Goal: Information Seeking & Learning: Find specific fact

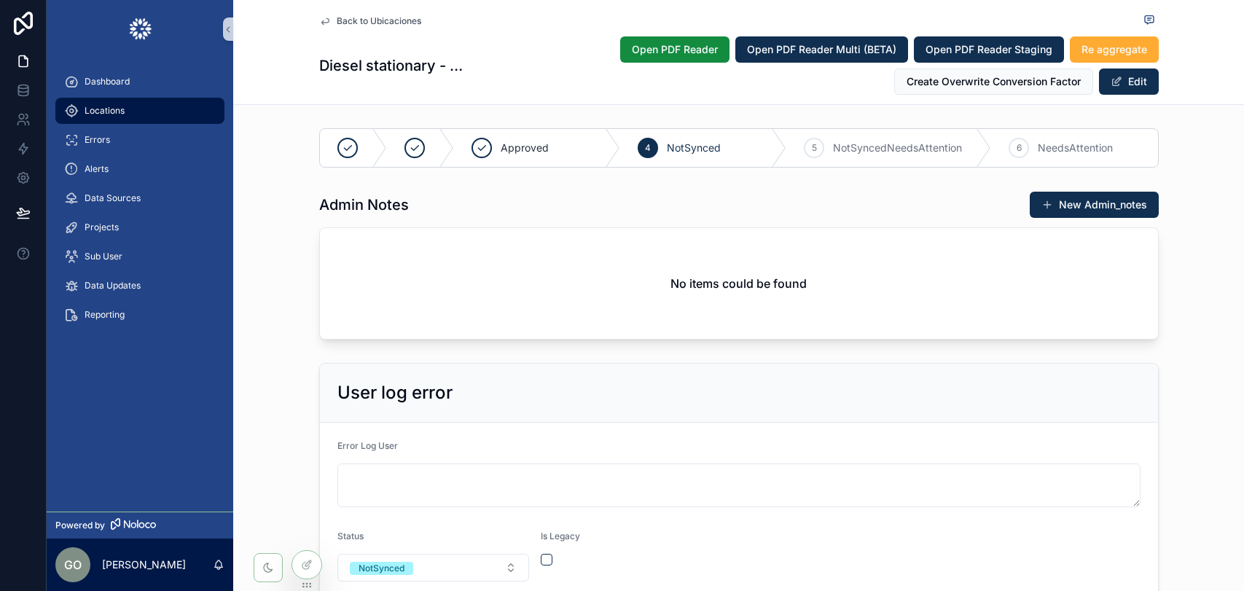
click at [134, 114] on div "Locations" at bounding box center [140, 110] width 152 height 23
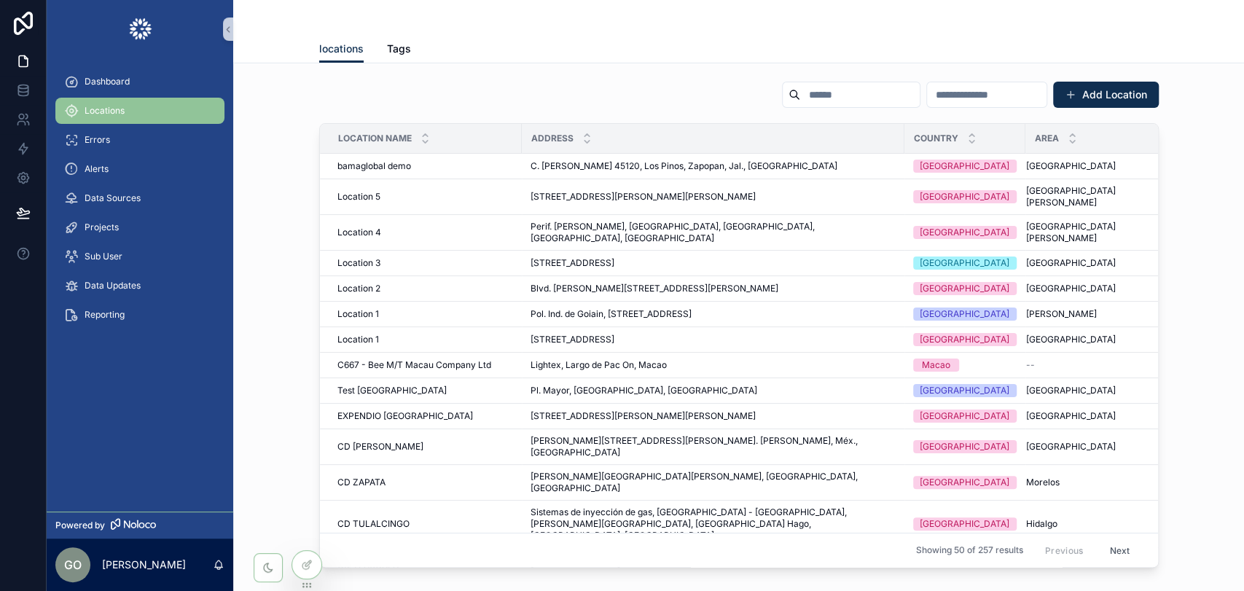
click at [800, 92] on input "scrollable content" at bounding box center [859, 95] width 119 height 20
paste input "**********"
type input "**********"
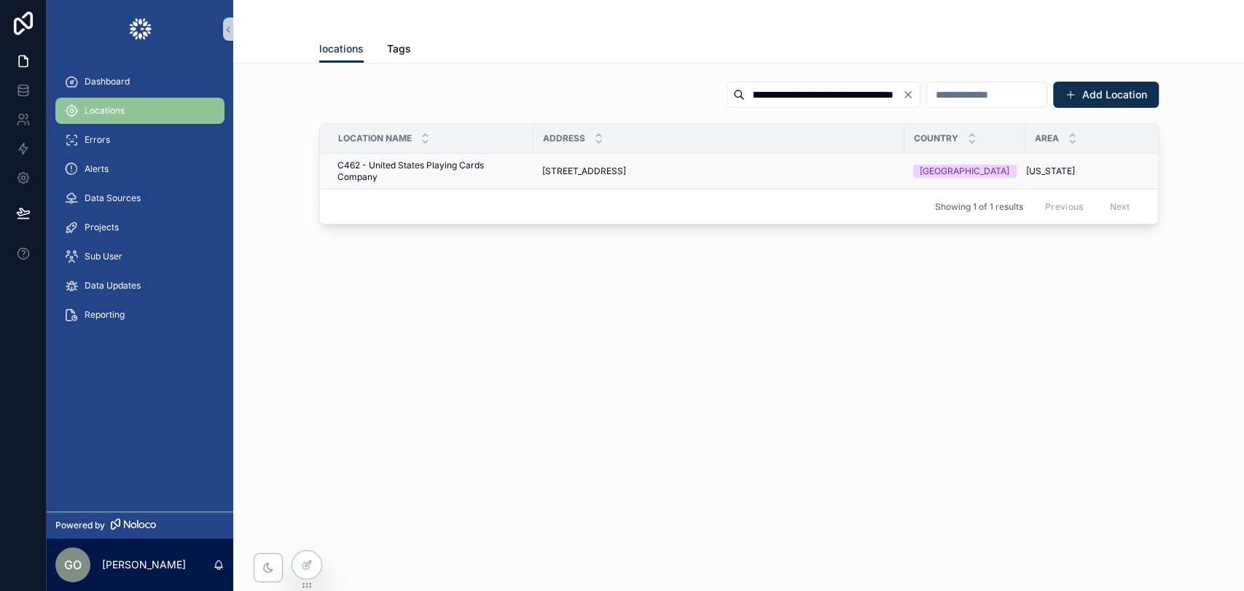
click at [626, 169] on span "[STREET_ADDRESS]" at bounding box center [584, 171] width 84 height 12
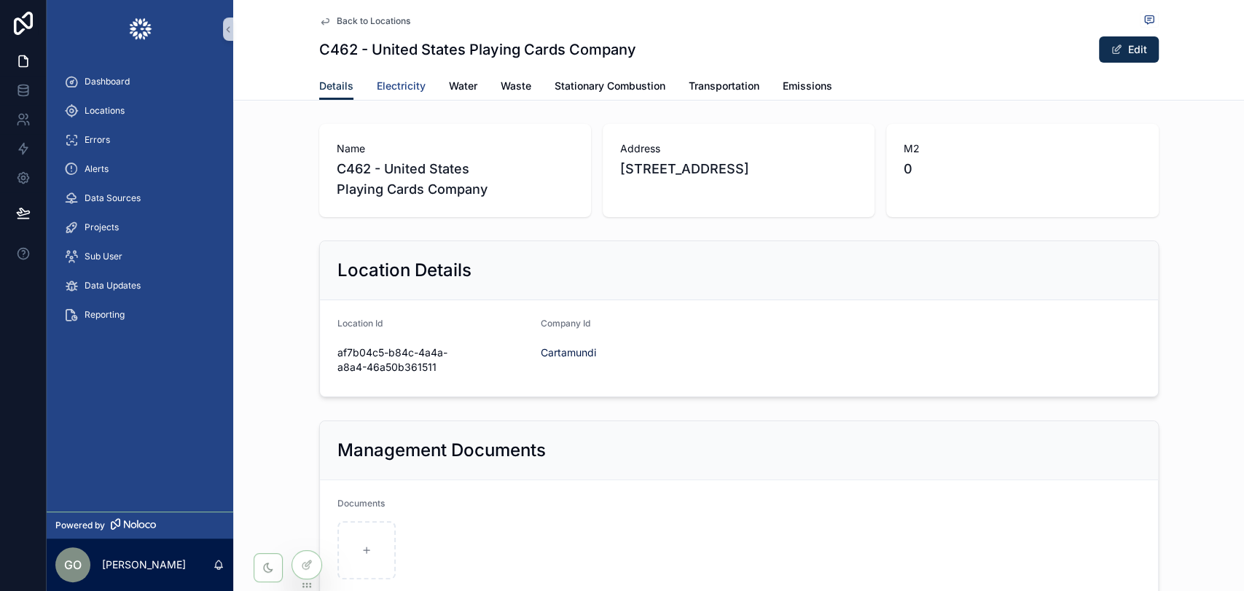
click at [403, 80] on span "Electricity" at bounding box center [401, 86] width 49 height 15
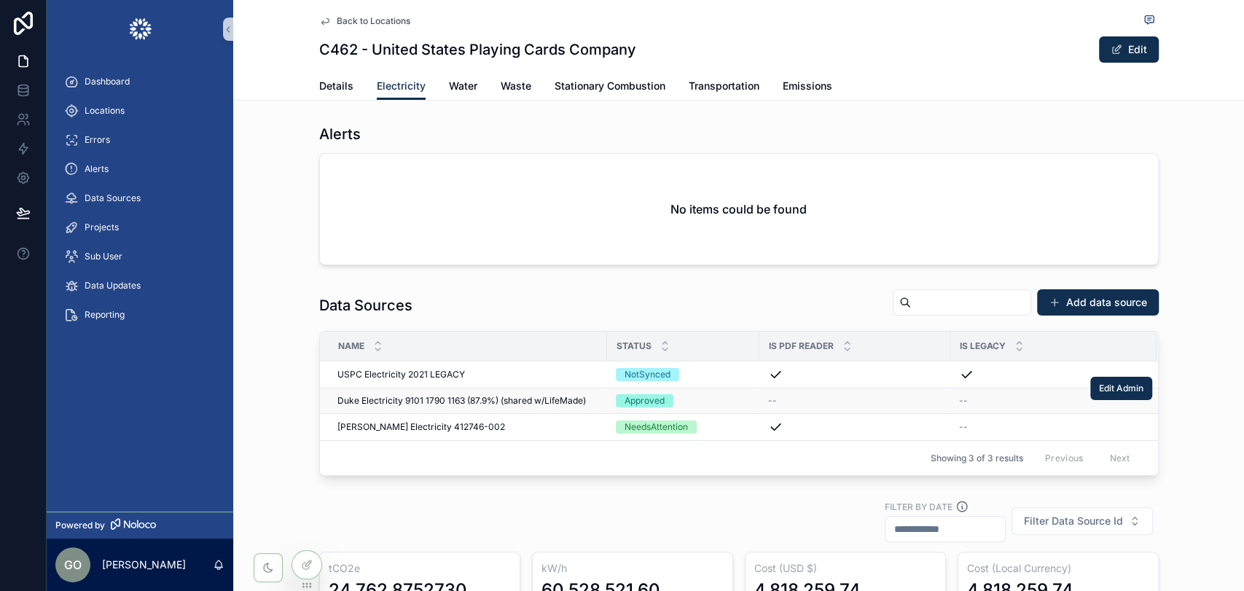
click at [479, 399] on span "Duke Electricity 9101 1790 1163 (87.9%) (shared w/LifeMade)" at bounding box center [461, 401] width 248 height 12
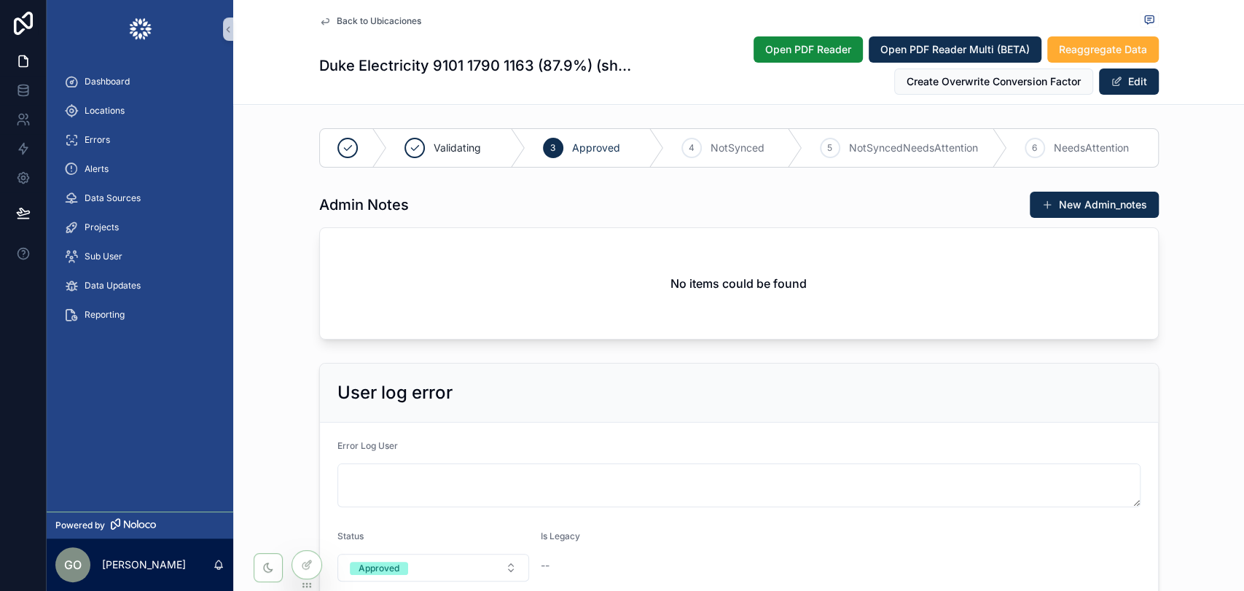
click at [1190, 371] on div "User log error Error Log User Status Approved Is Legacy --" at bounding box center [738, 481] width 1011 height 248
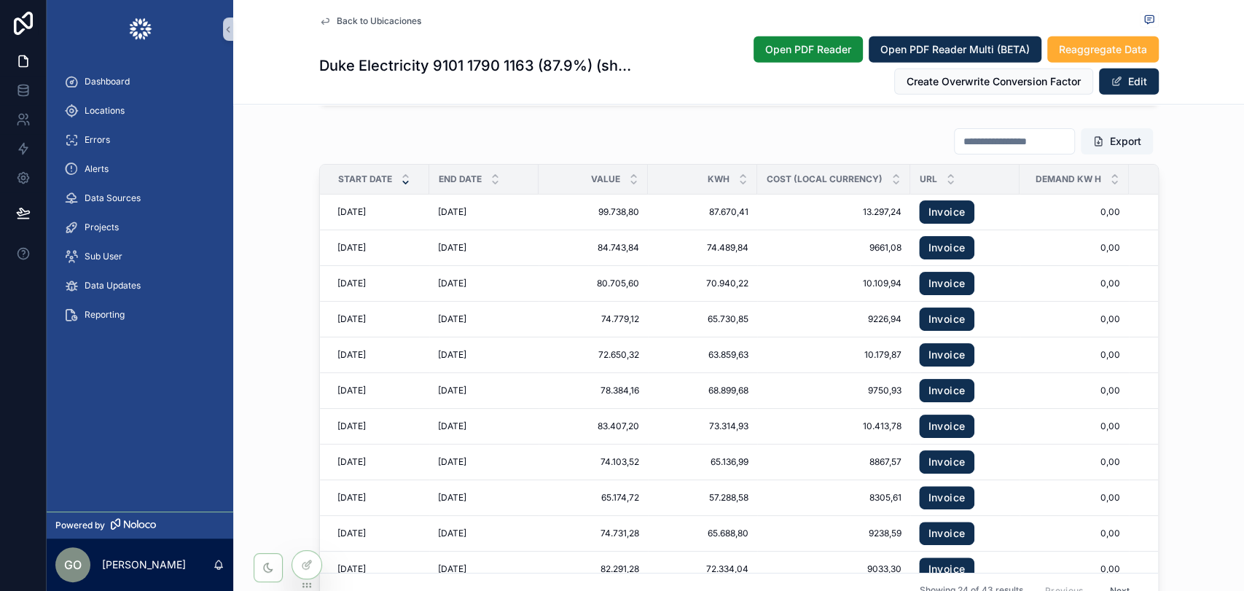
scroll to position [2348, 0]
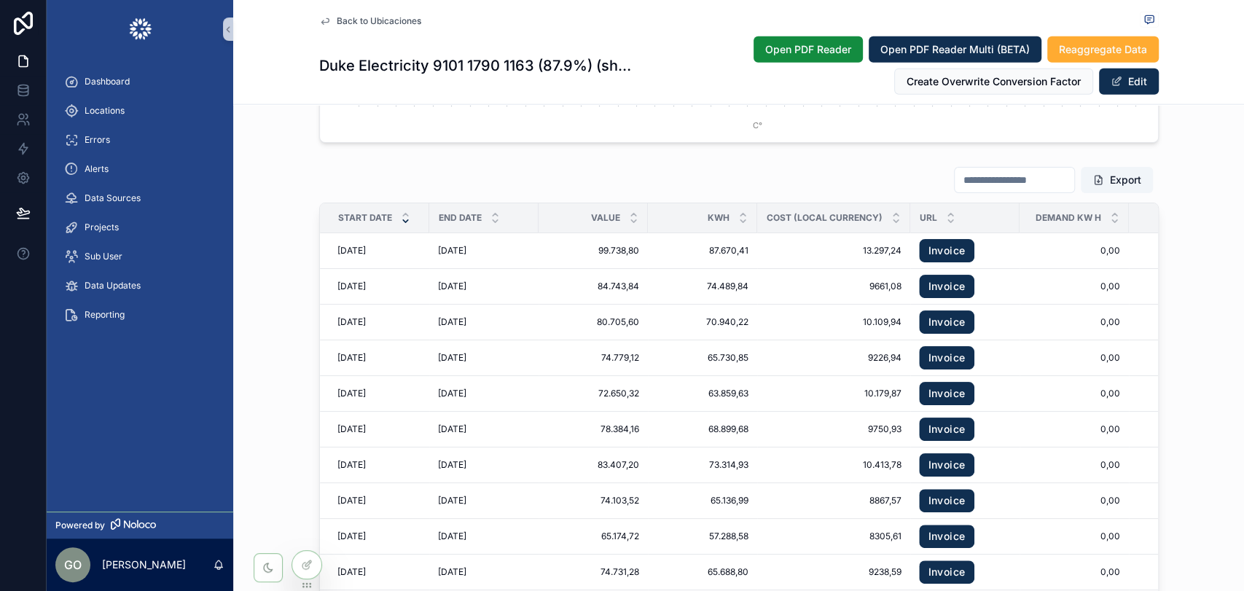
click at [403, 222] on icon "scrollable content" at bounding box center [405, 221] width 5 height 2
click at [806, 50] on span "Open PDF Reader" at bounding box center [808, 49] width 86 height 15
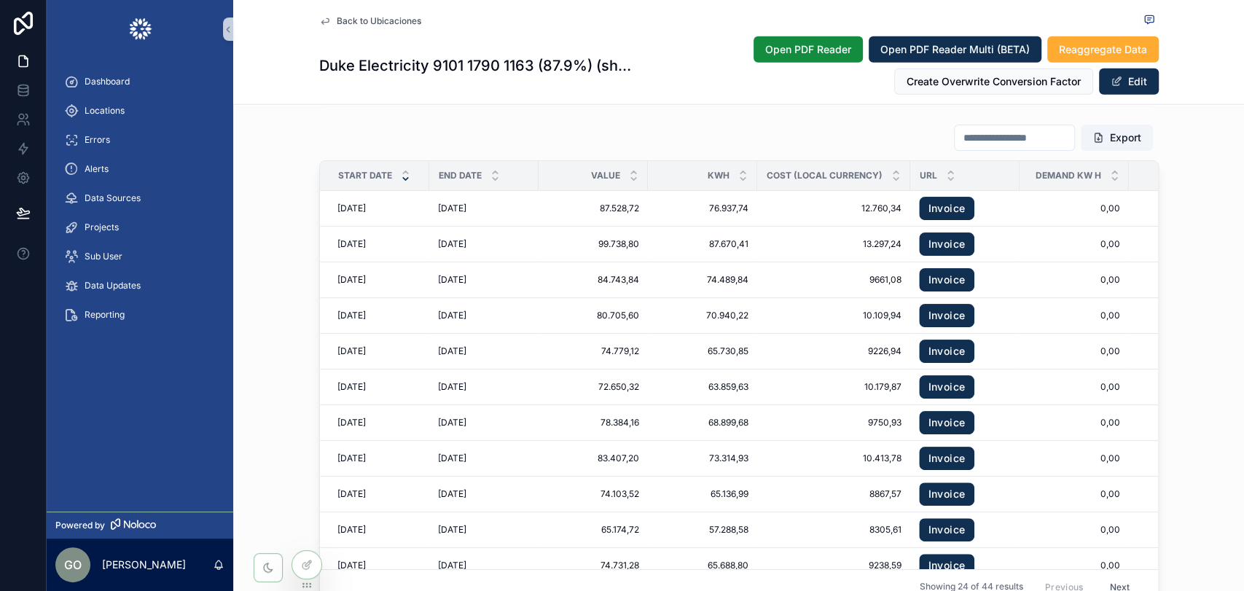
scroll to position [2429, 0]
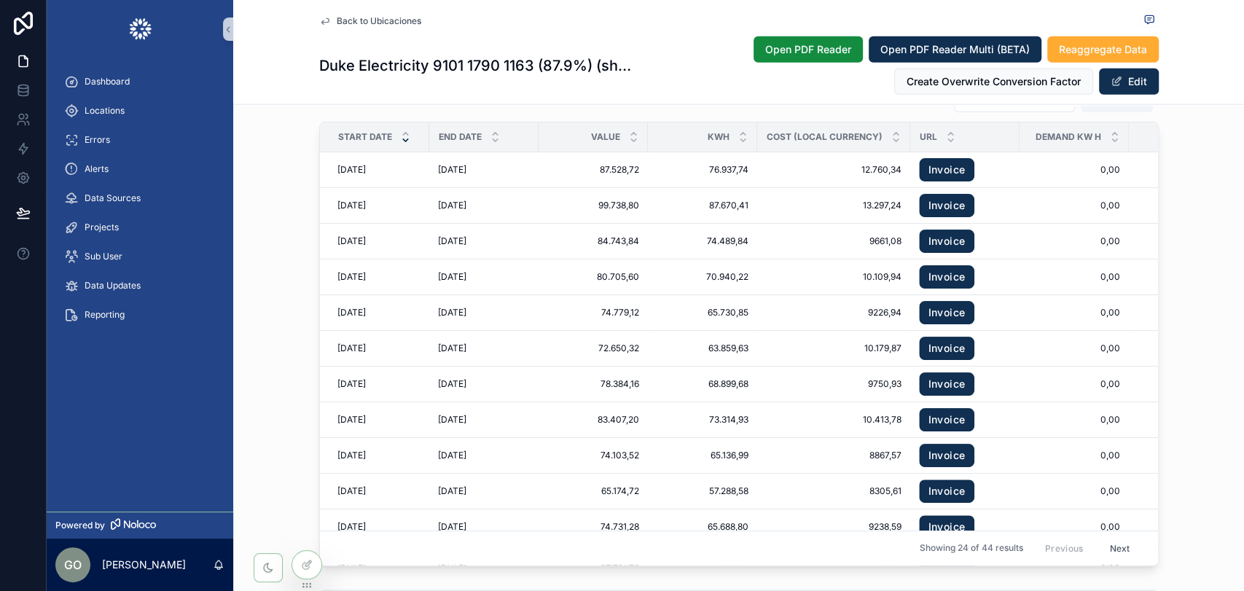
click at [1216, 189] on div "Export Start Date End Date Value kwh Cost (Local Currency) Url Demand Kw H Cost…" at bounding box center [738, 325] width 1011 height 493
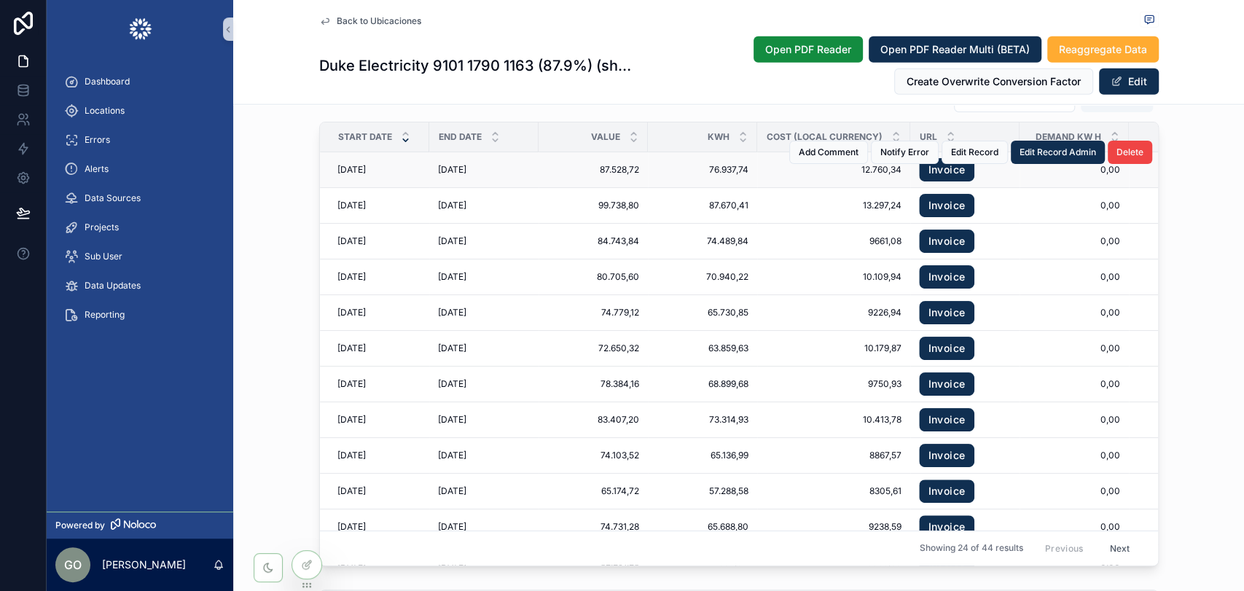
drag, startPoint x: 326, startPoint y: 176, endPoint x: 479, endPoint y: 175, distance: 153.0
copy tr "29/7/2025 29/7/2025 26/8/2025"
drag, startPoint x: 847, startPoint y: 179, endPoint x: 892, endPoint y: 177, distance: 45.2
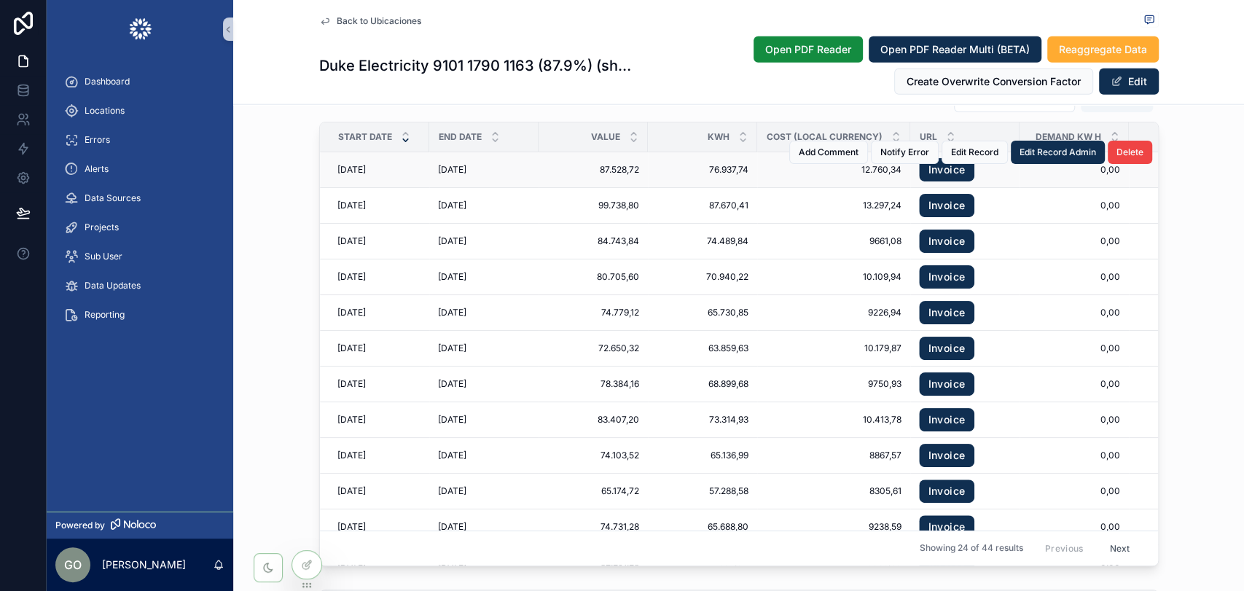
drag, startPoint x: 898, startPoint y: 179, endPoint x: 851, endPoint y: 187, distance: 47.4
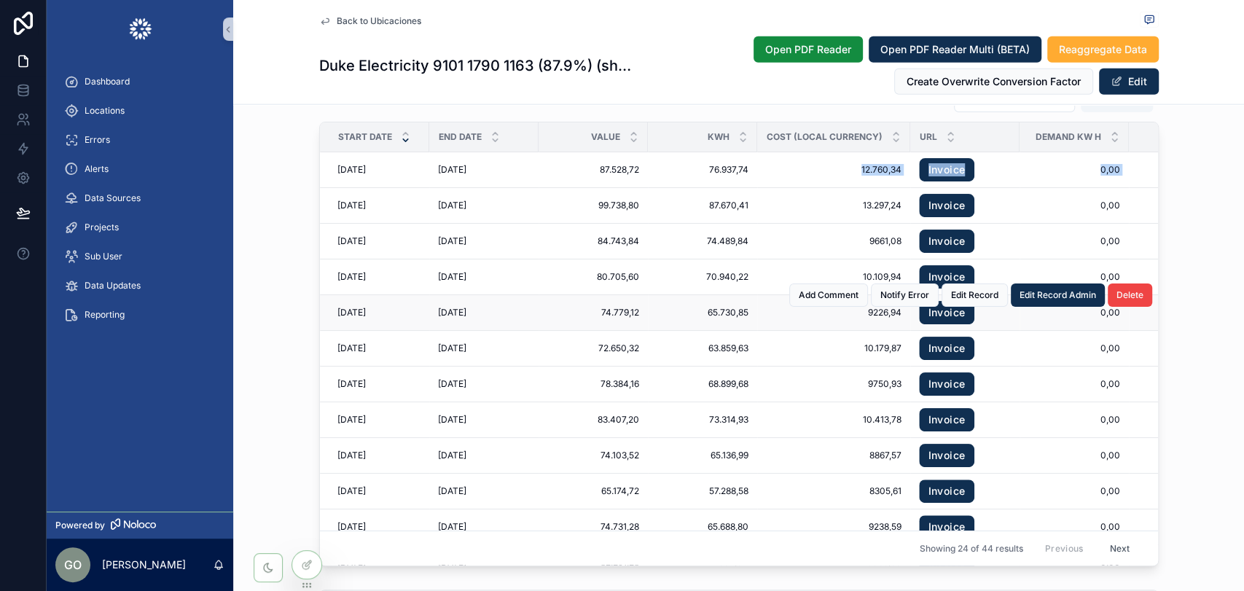
copy tr "12.760,34 12.760,34 Invoice 0,00 0,00 12.760,34 12.760,34 0,00 0,00 0,00 0,00 0…"
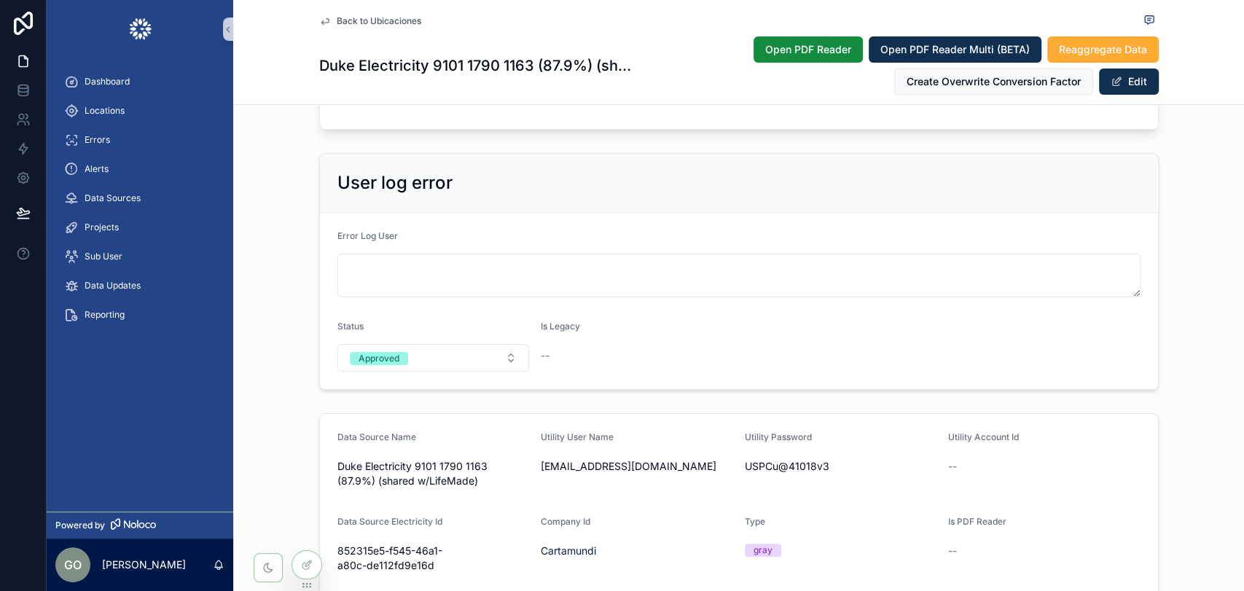
scroll to position [0, 0]
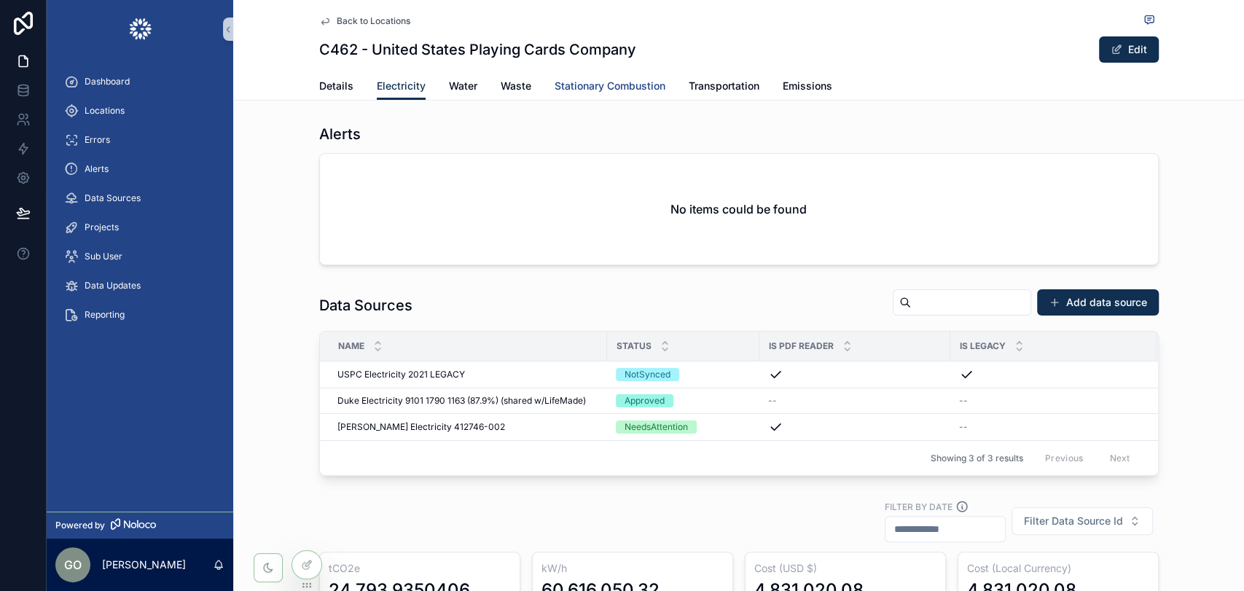
drag, startPoint x: 598, startPoint y: 82, endPoint x: 624, endPoint y: 94, distance: 28.0
click at [598, 83] on span "Stationary Combustion" at bounding box center [609, 86] width 111 height 15
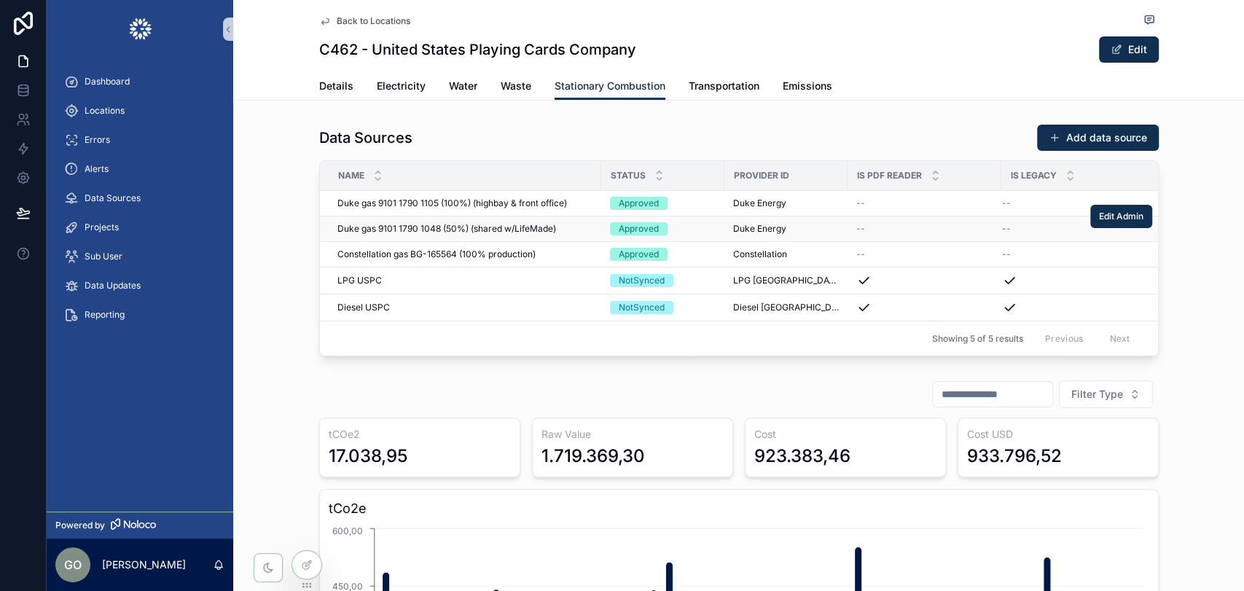
click at [452, 228] on span "Duke gas 9101 1790 1048 (50%) (shared w/LifeMade)" at bounding box center [446, 229] width 219 height 12
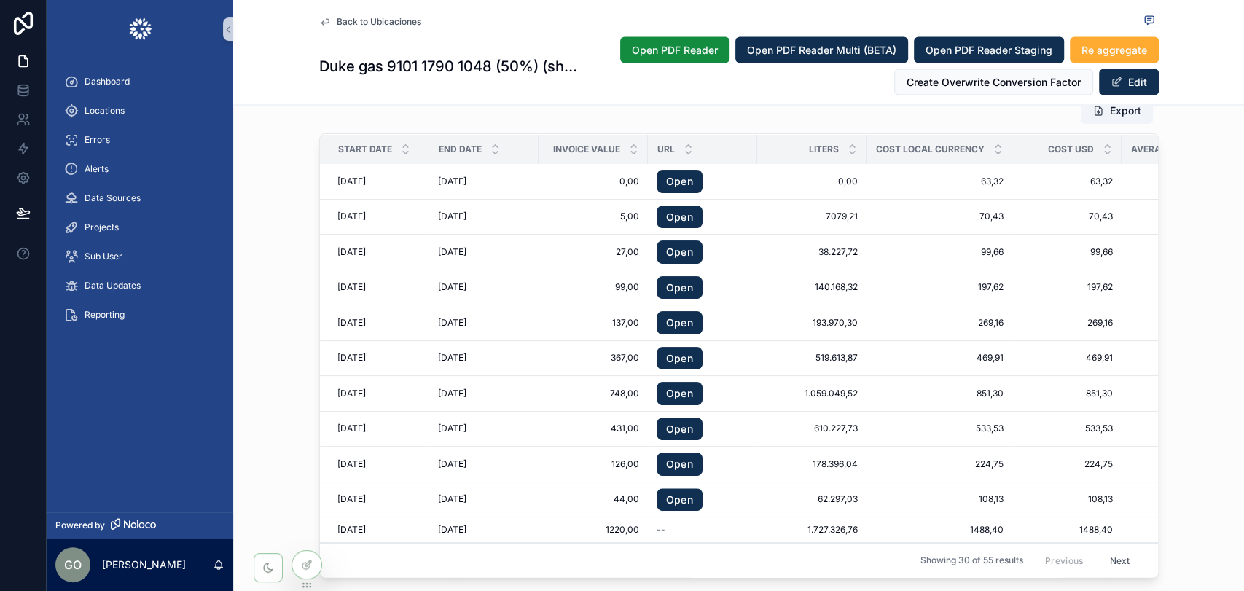
scroll to position [1781, 0]
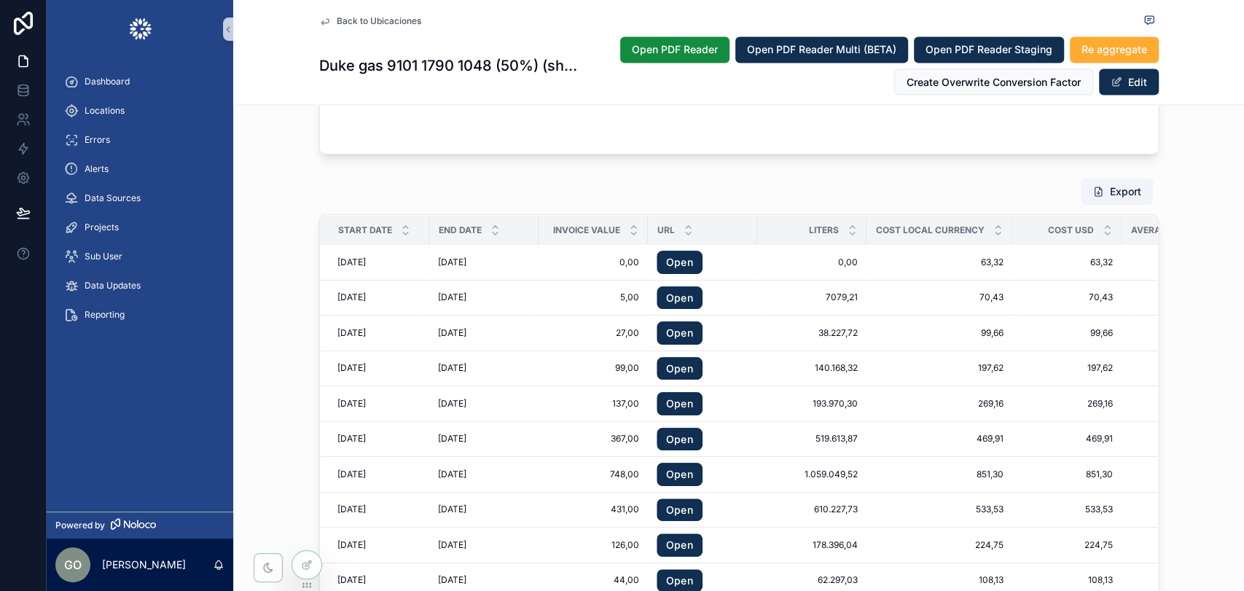
click at [401, 238] on icon "scrollable content" at bounding box center [405, 232] width 9 height 9
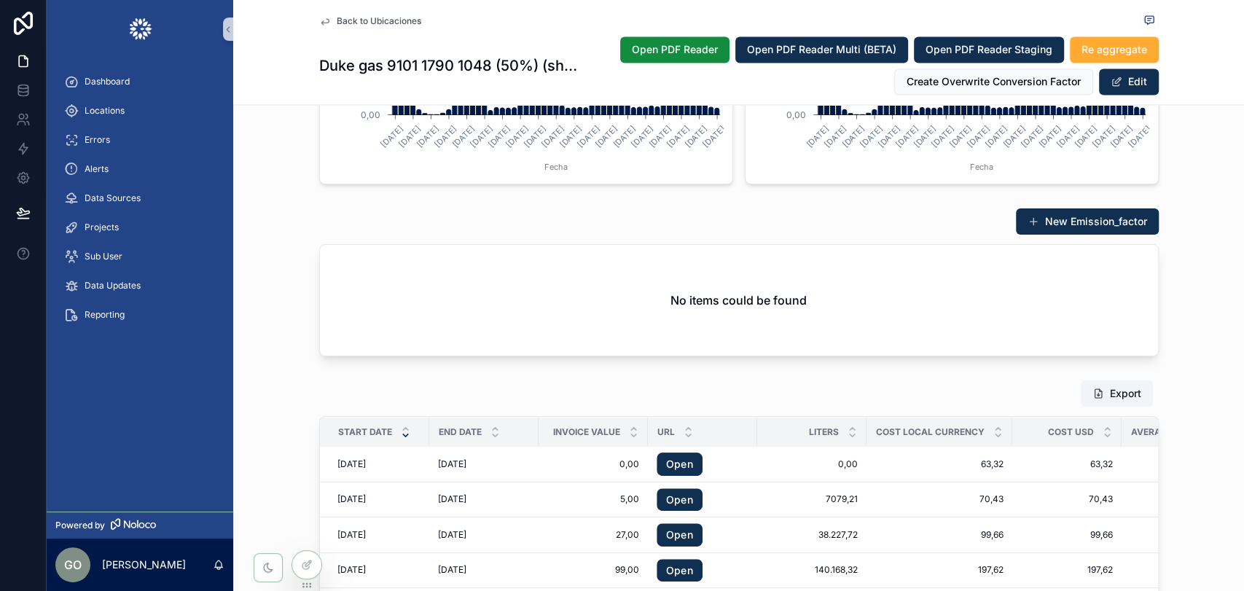
scroll to position [1781, 0]
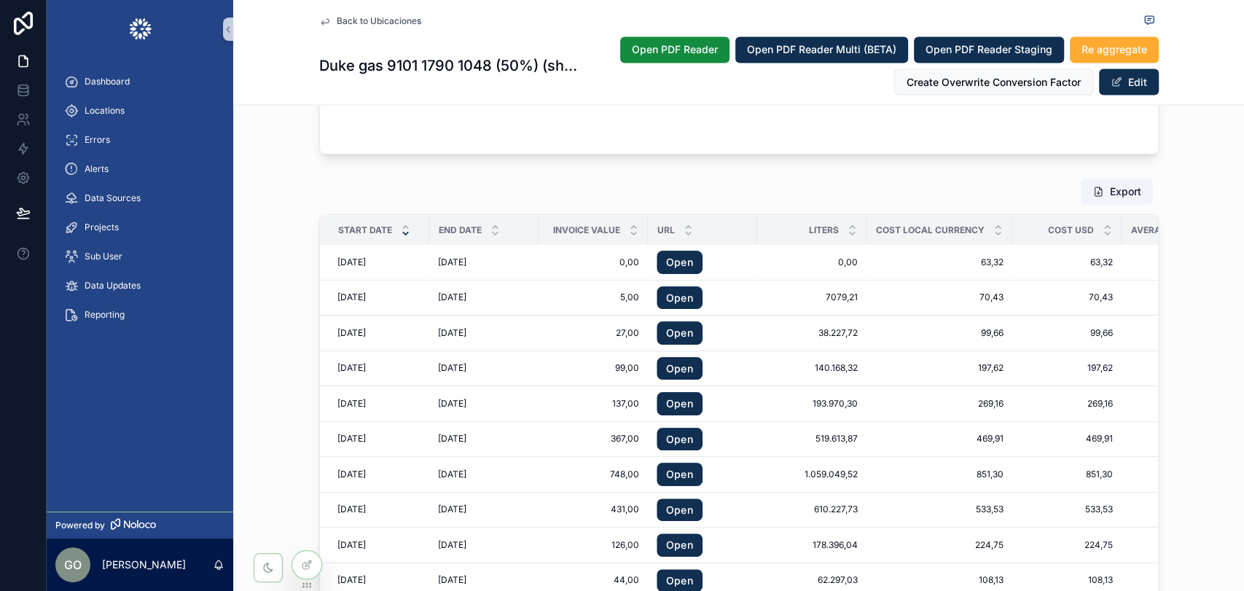
click at [270, 327] on div "Export Start Date End Date Invoice value Url Liters Cost local currency Cost US…" at bounding box center [738, 418] width 1011 height 493
click at [670, 40] on button "Open PDF Reader" at bounding box center [674, 49] width 109 height 26
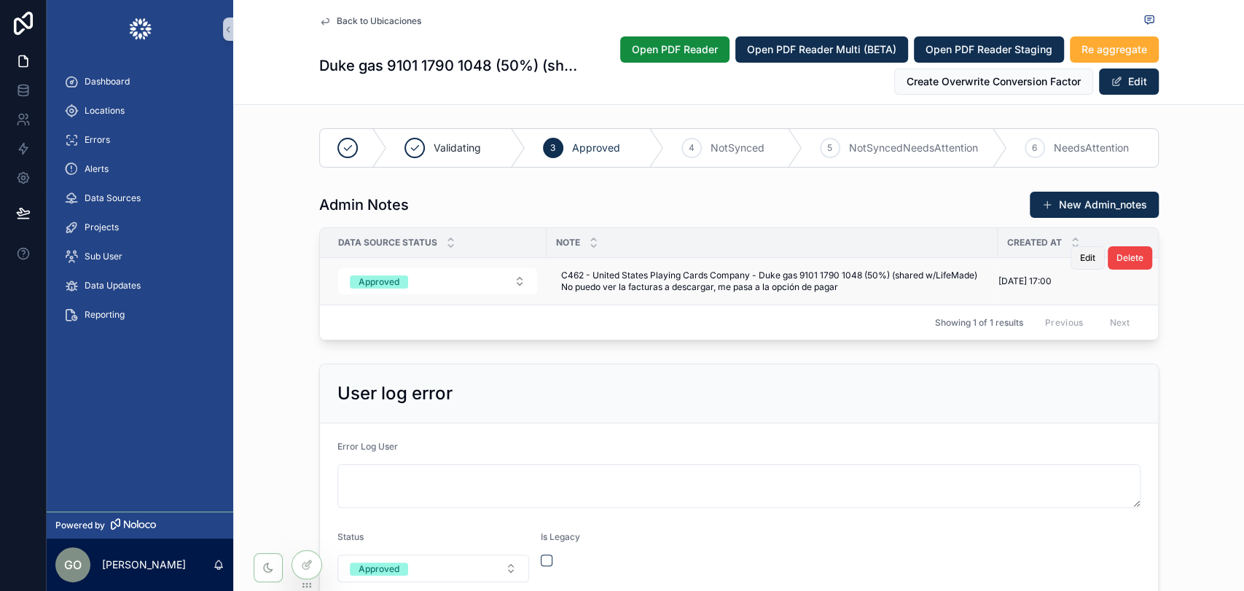
click at [1083, 258] on span "Edit" at bounding box center [1087, 258] width 15 height 12
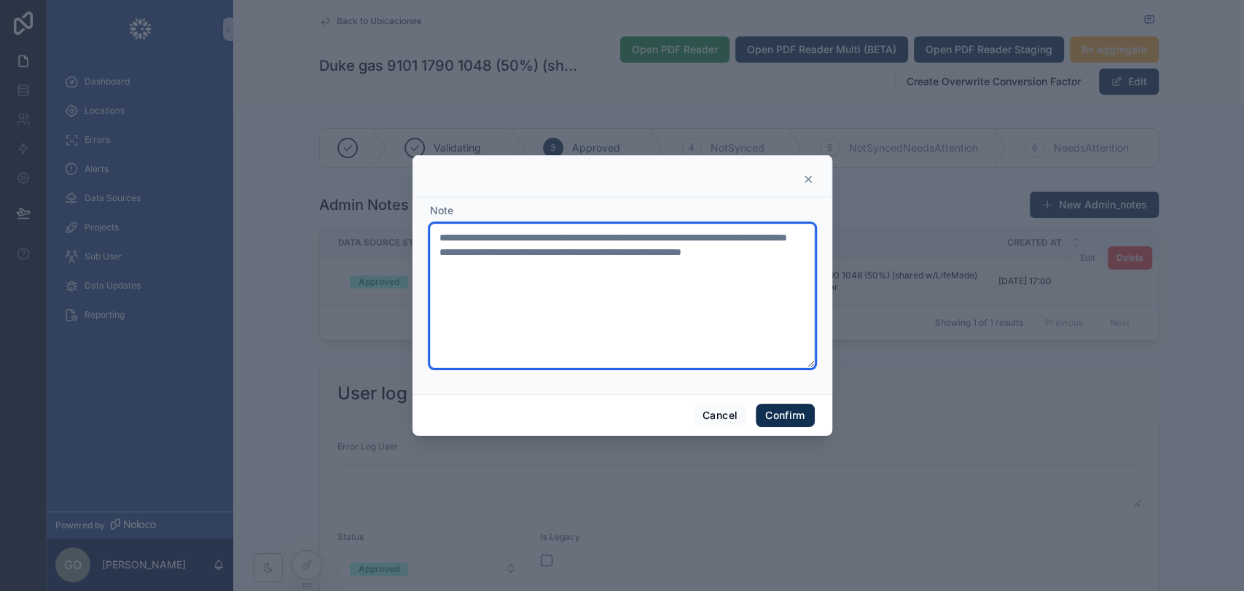
click at [665, 281] on textarea "**********" at bounding box center [622, 296] width 385 height 144
click at [775, 264] on textarea "**********" at bounding box center [622, 296] width 385 height 144
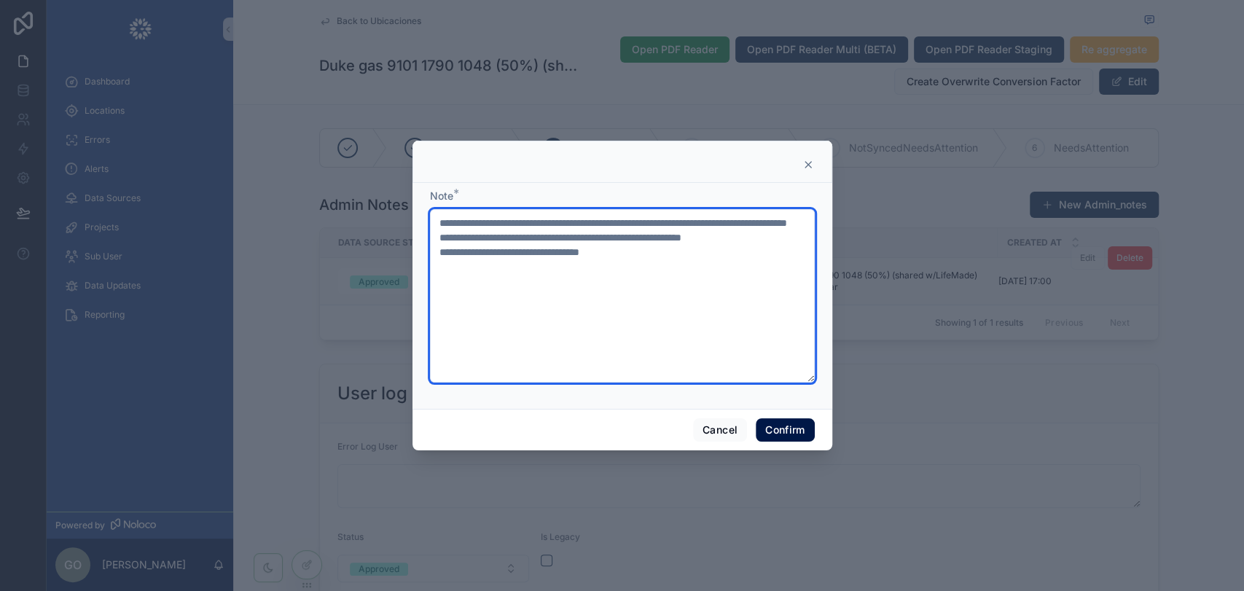
type textarea "**********"
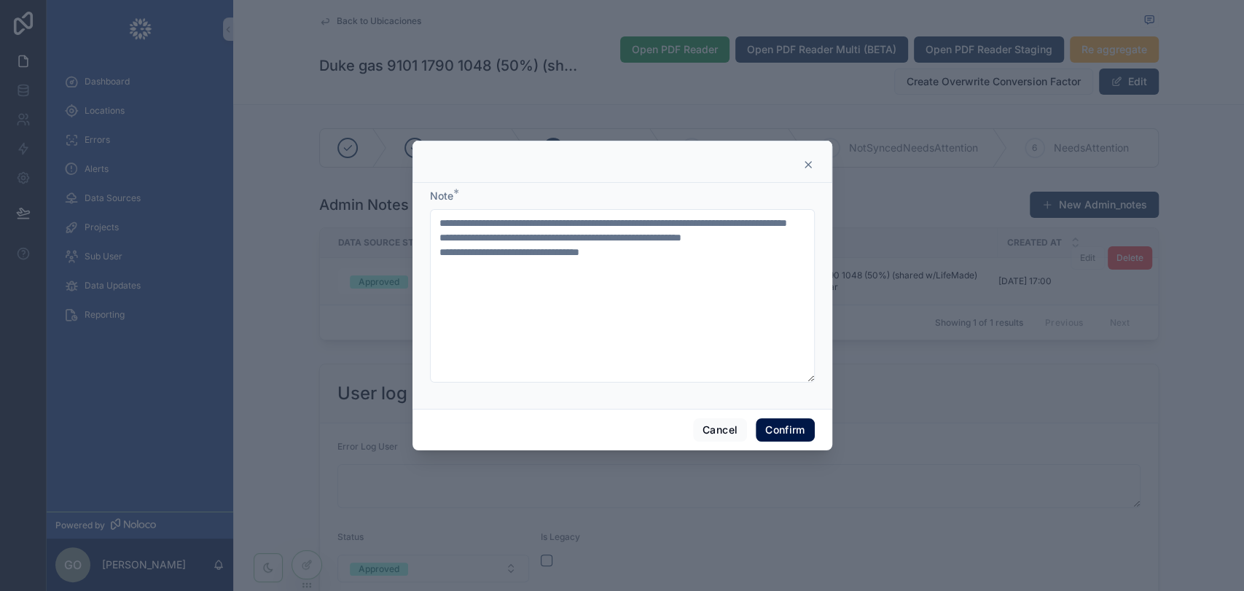
click at [781, 426] on button "Confirm" at bounding box center [785, 429] width 58 height 23
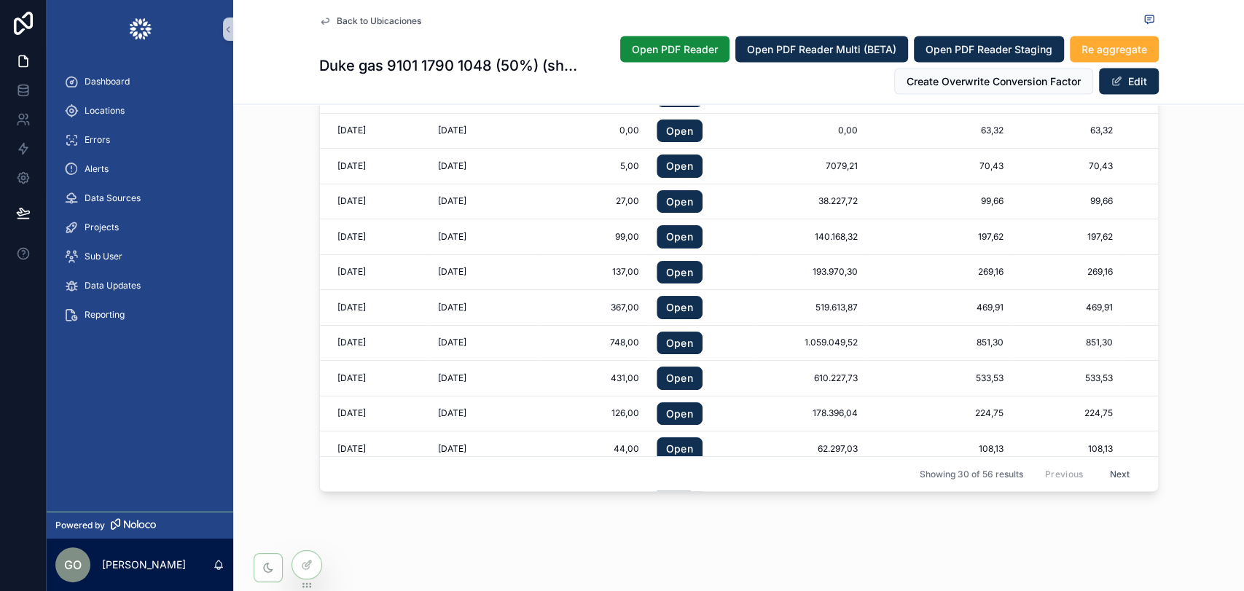
scroll to position [1807, 0]
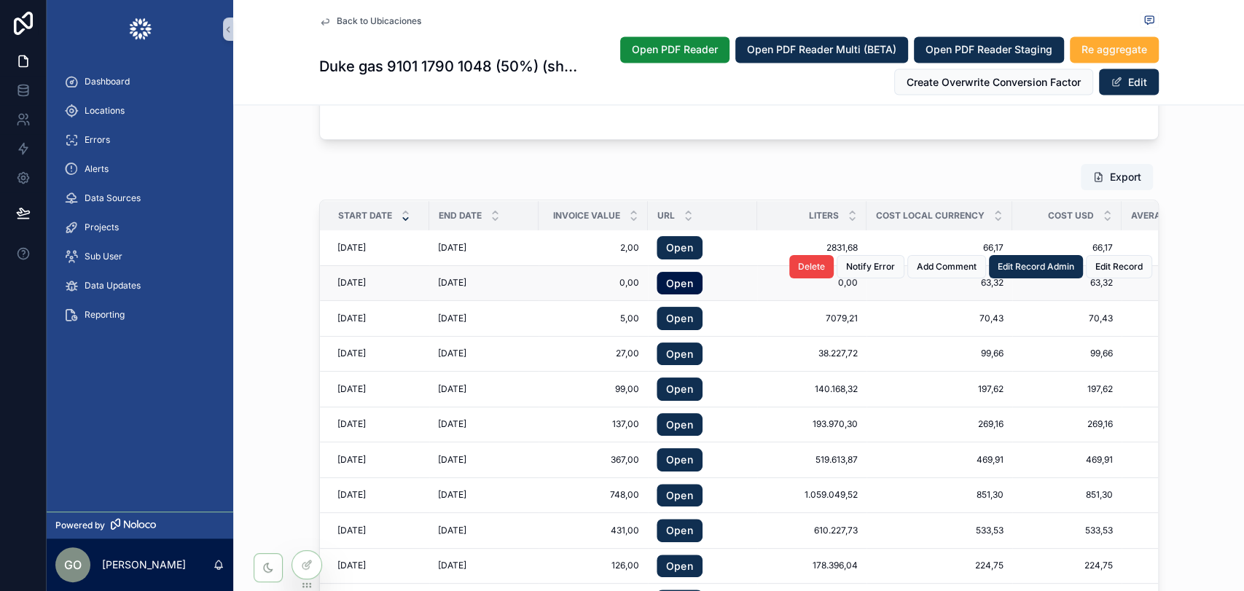
click at [678, 294] on link "Open" at bounding box center [679, 283] width 46 height 23
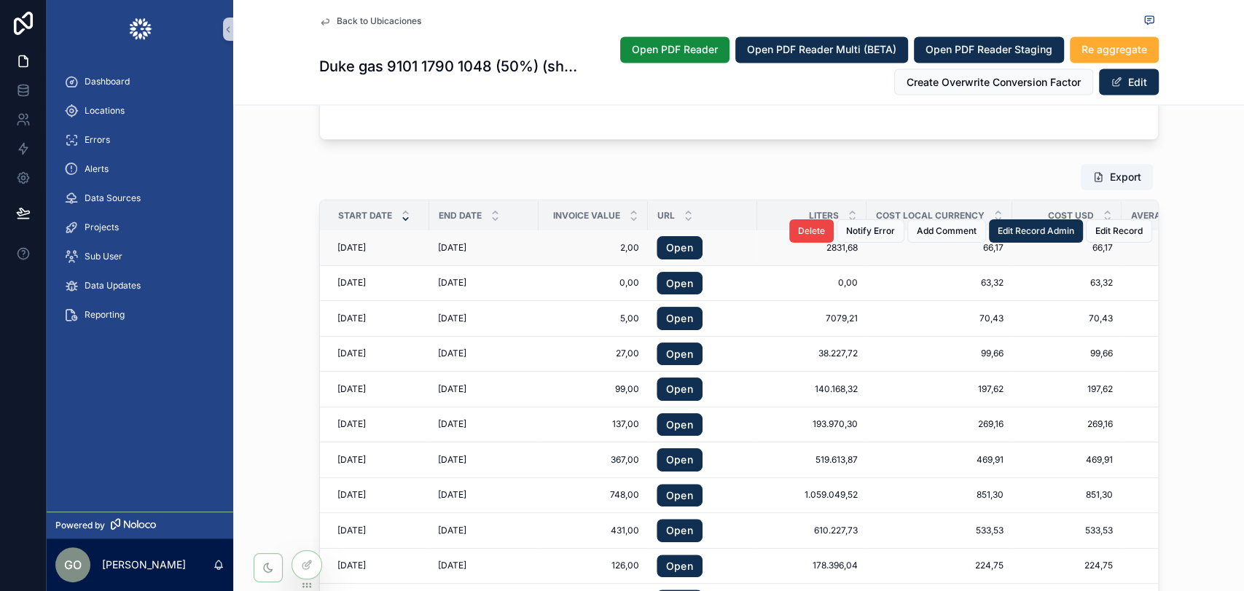
drag, startPoint x: 330, startPoint y: 256, endPoint x: 487, endPoint y: 246, distance: 157.7
copy tr "29/7/2025 29/7/2025 26/8/2025"
drag, startPoint x: 1080, startPoint y: 256, endPoint x: 1097, endPoint y: 254, distance: 16.8
click at [1097, 248] on div "Delete Notify Error Add Comment Edit Record Admin Edit Record" at bounding box center [970, 230] width 363 height 35
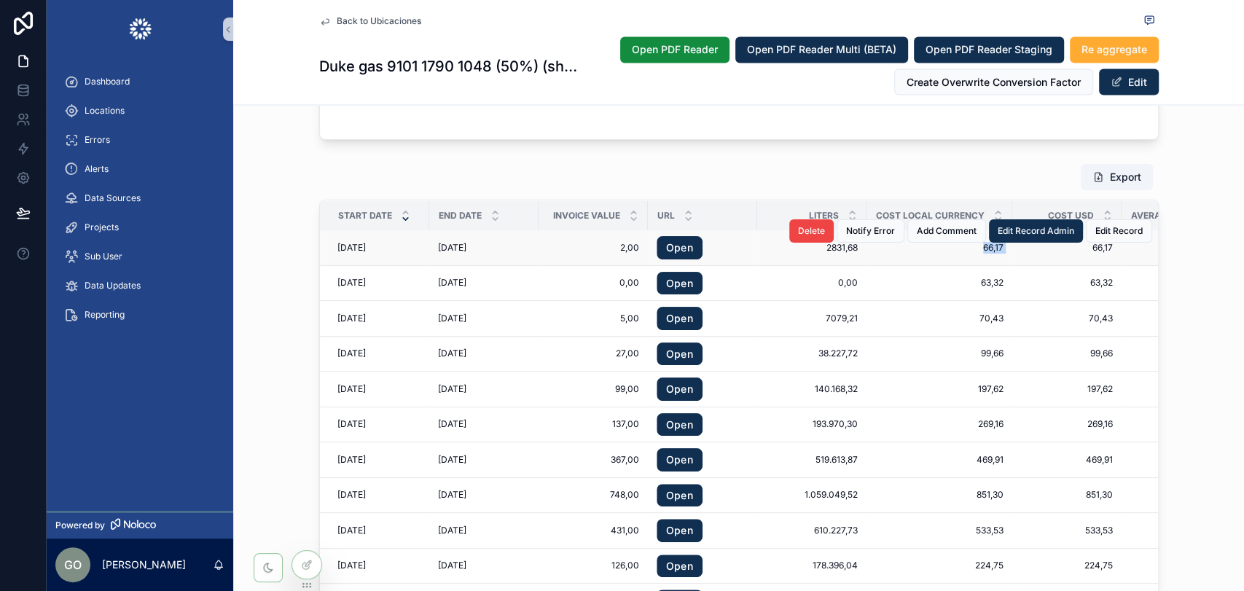
drag, startPoint x: 1006, startPoint y: 258, endPoint x: 966, endPoint y: 258, distance: 40.1
copy div "66,17 66,17"
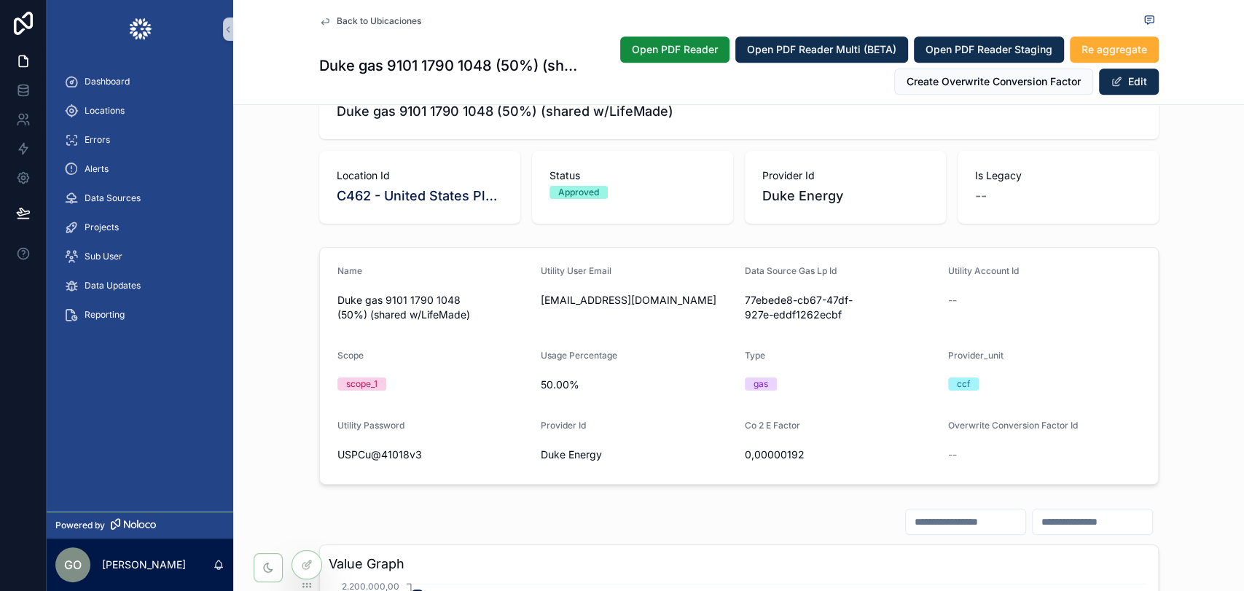
scroll to position [431, 0]
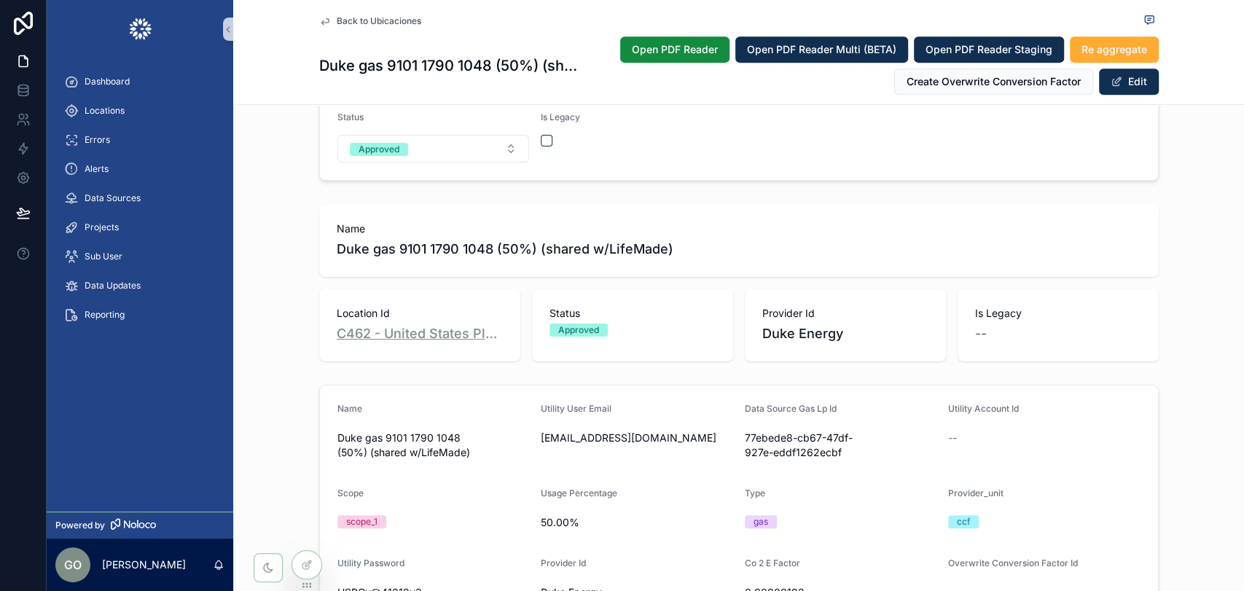
click at [422, 344] on span "C462 - United States Playing Cards Company" at bounding box center [420, 334] width 166 height 20
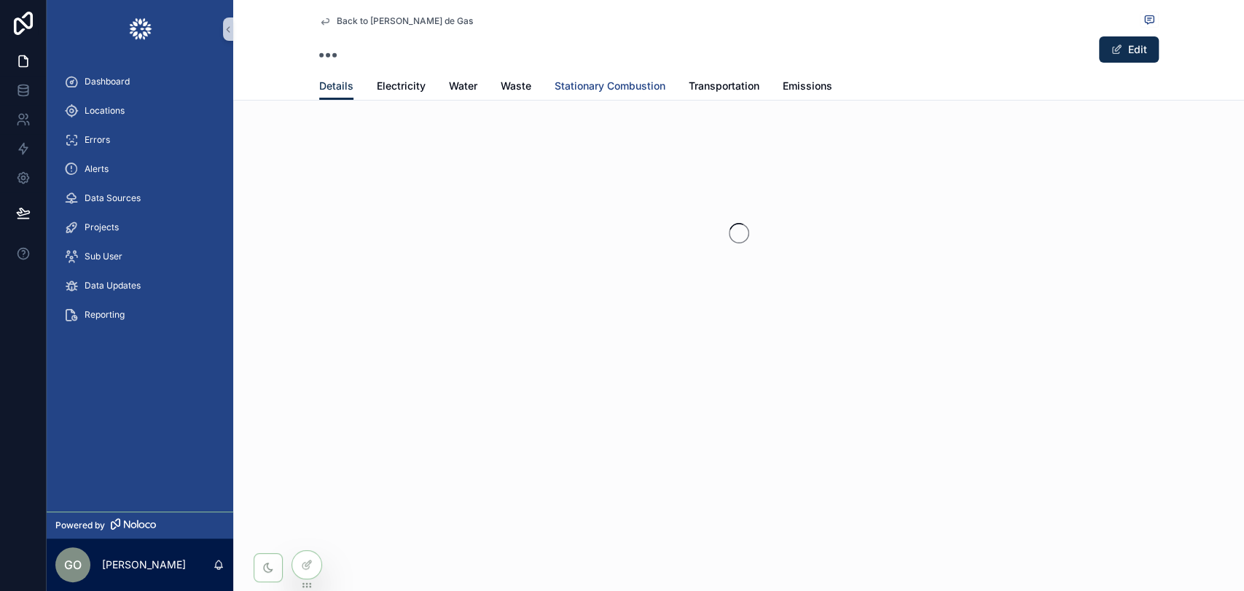
click at [619, 89] on span "Stationary Combustion" at bounding box center [609, 86] width 111 height 15
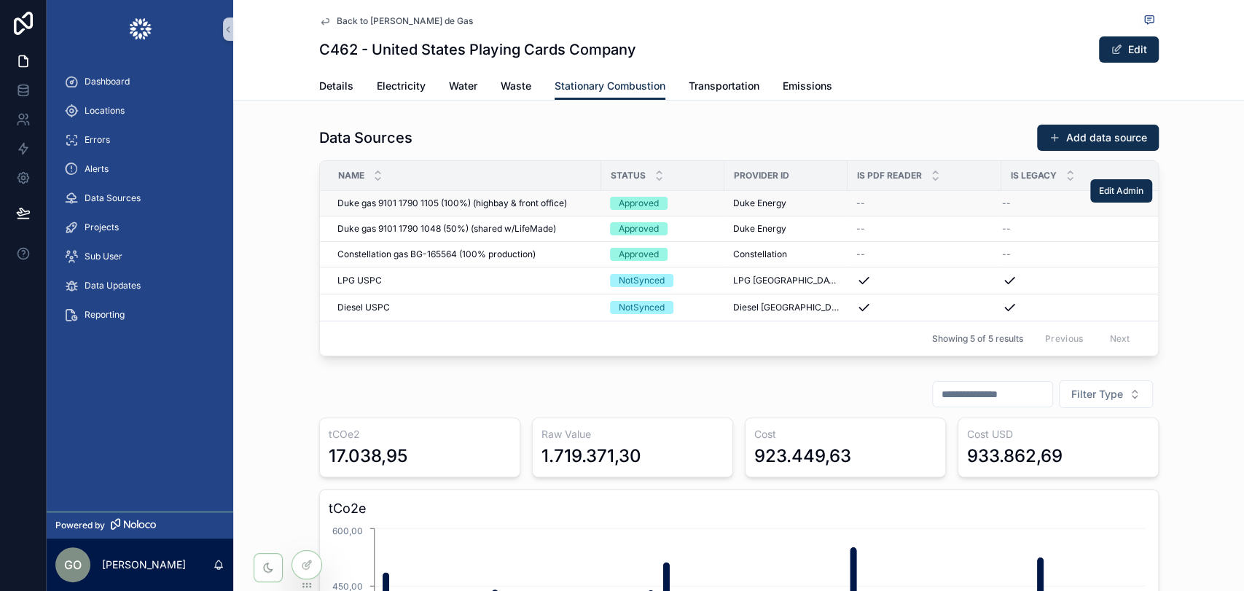
click at [449, 200] on span "Duke gas 9101 1790 1105 (100%) (highbay & front office)" at bounding box center [452, 203] width 230 height 12
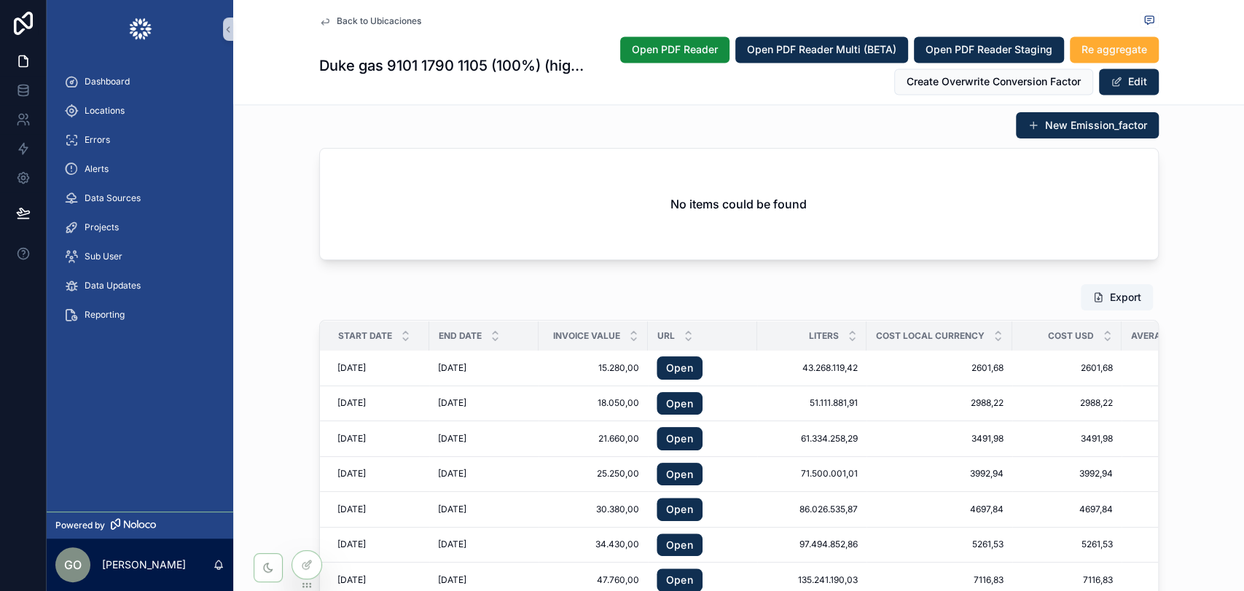
scroll to position [1702, 0]
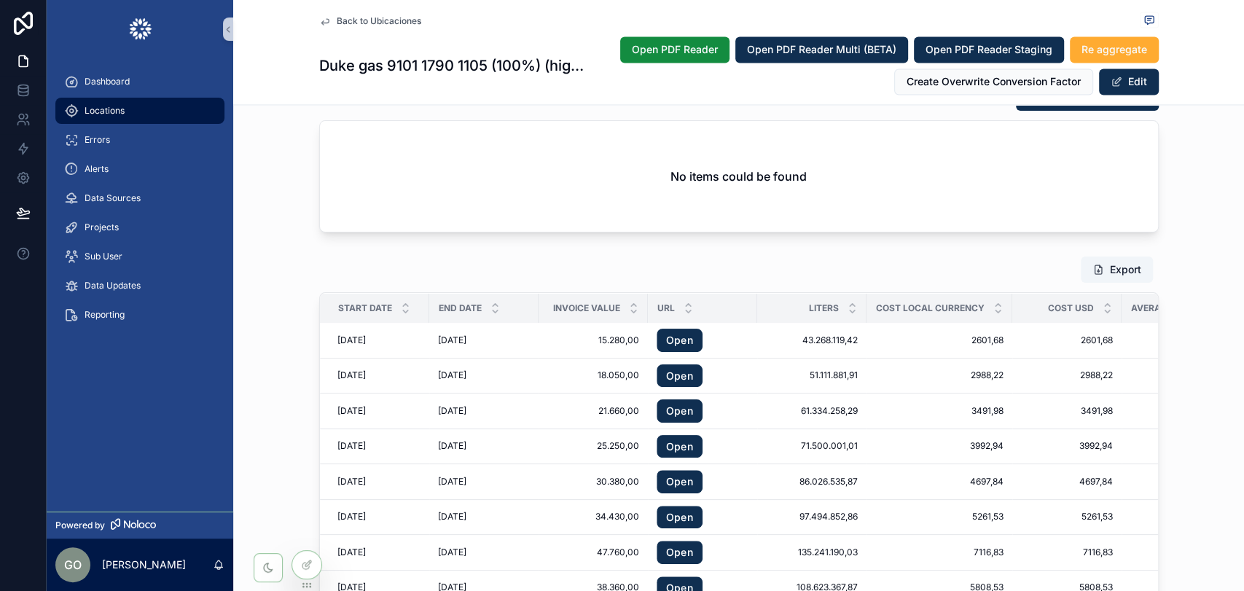
click at [103, 109] on span "Locations" at bounding box center [105, 111] width 40 height 12
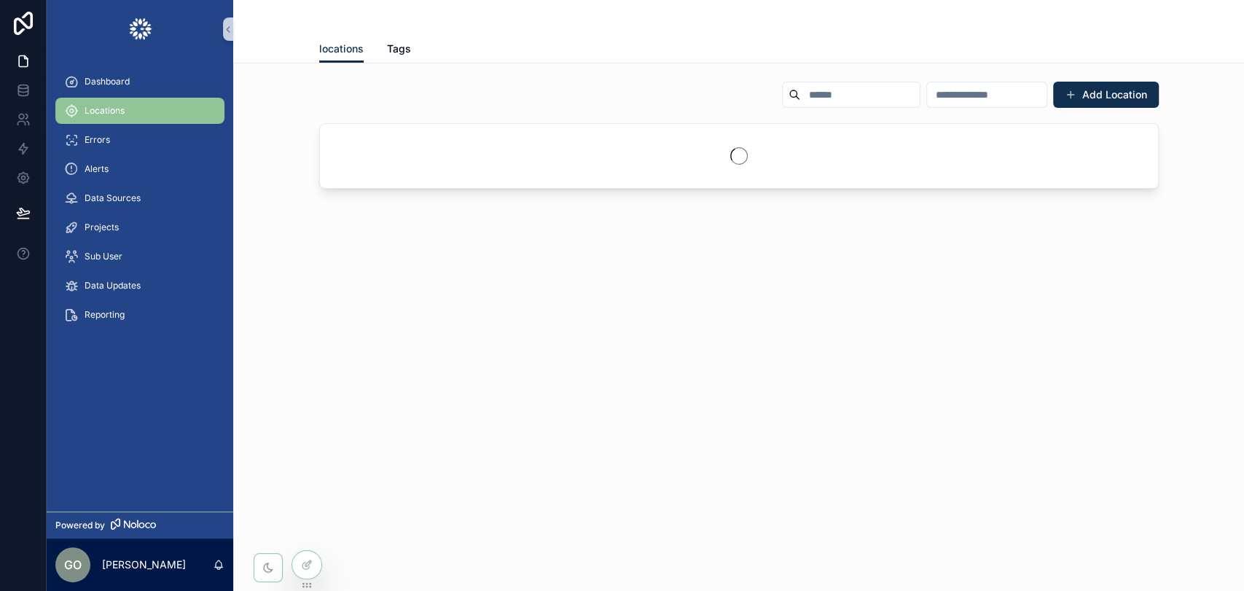
click at [800, 90] on input "scrollable content" at bounding box center [859, 95] width 119 height 20
paste input "**********"
type input "**********"
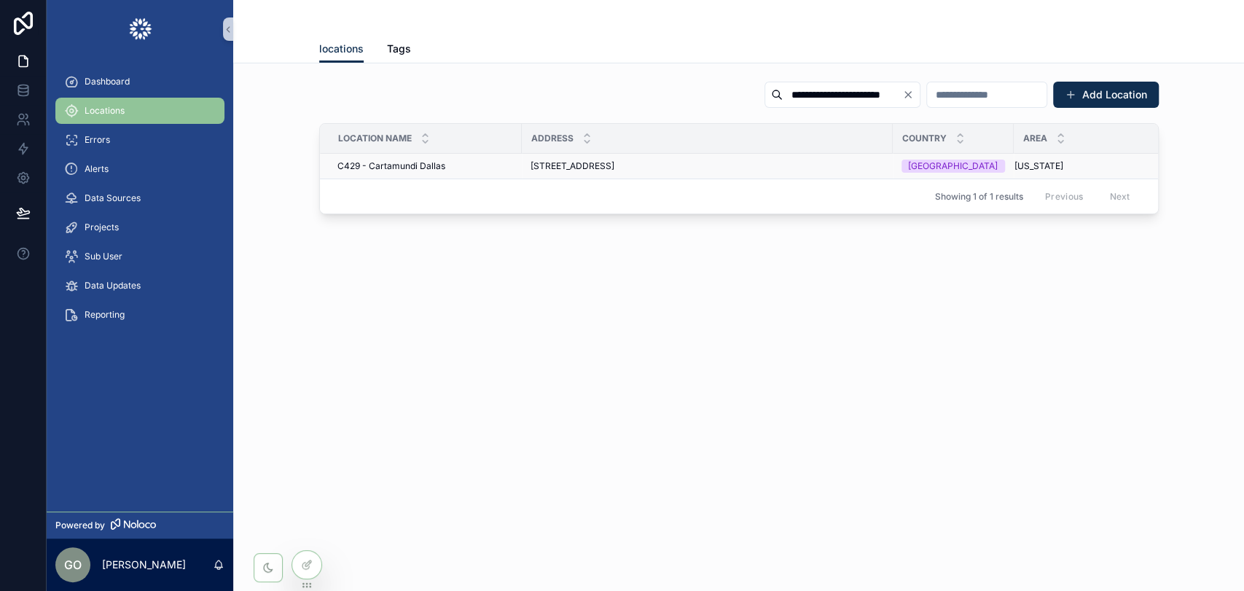
click at [584, 169] on span "5101 Highland Pl Dr, Dallas, TX 75236, USA" at bounding box center [572, 166] width 84 height 12
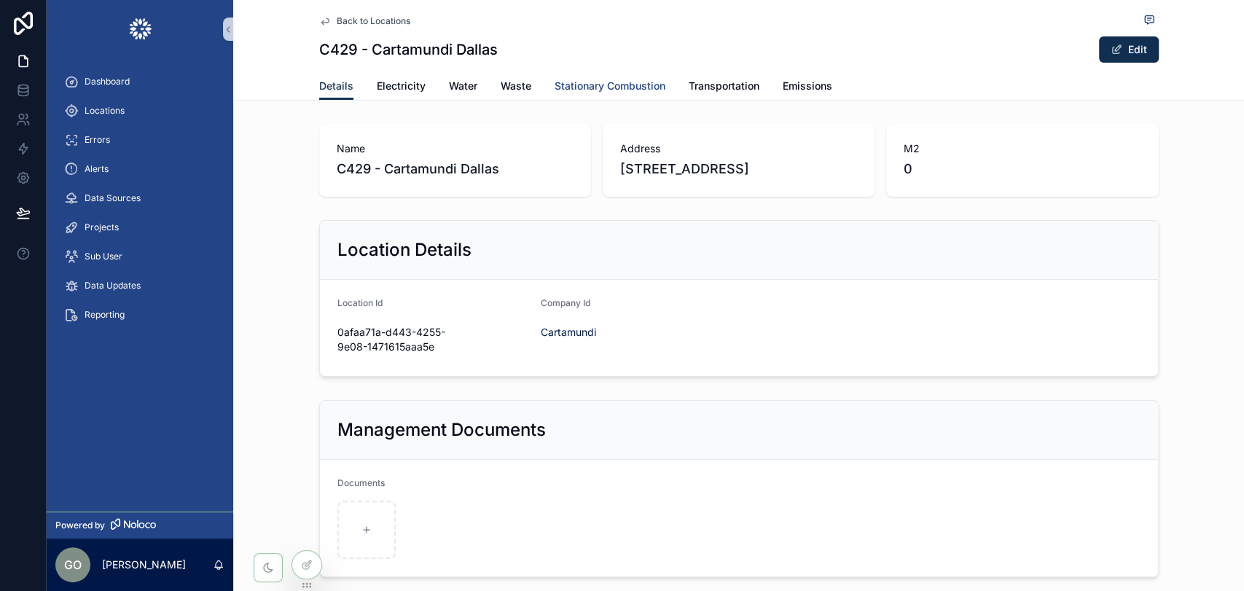
drag, startPoint x: 603, startPoint y: 82, endPoint x: 605, endPoint y: 90, distance: 9.0
click at [603, 81] on span "Stationary Combustion" at bounding box center [609, 86] width 111 height 15
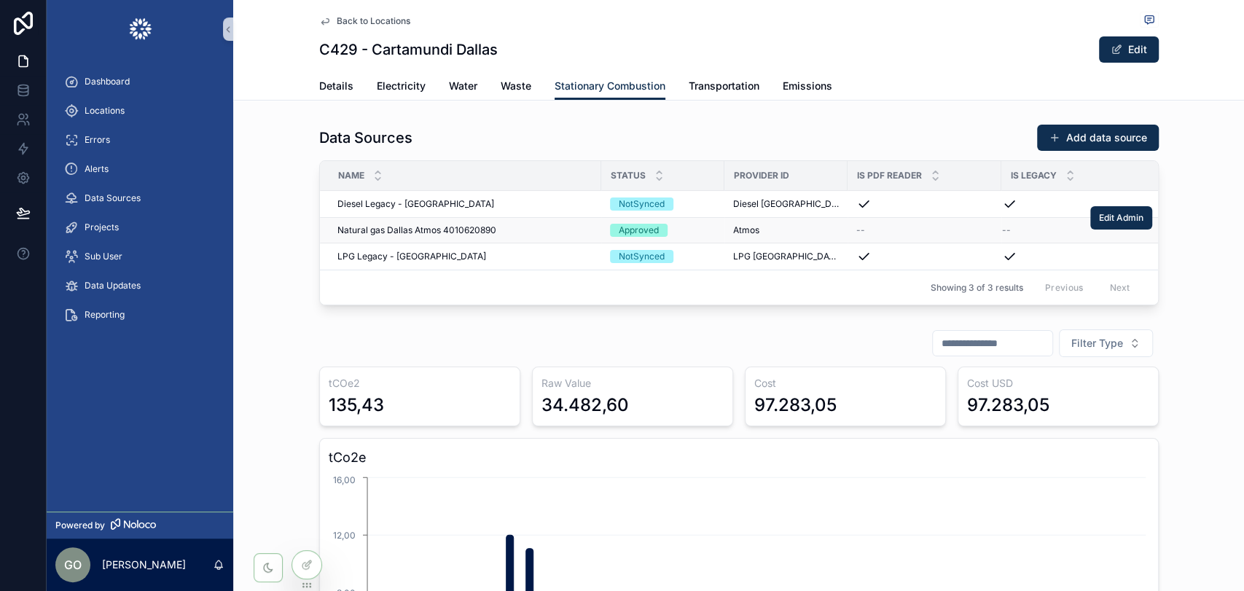
click at [450, 230] on span "Natural gas Dallas Atmos 4010620890" at bounding box center [416, 230] width 159 height 12
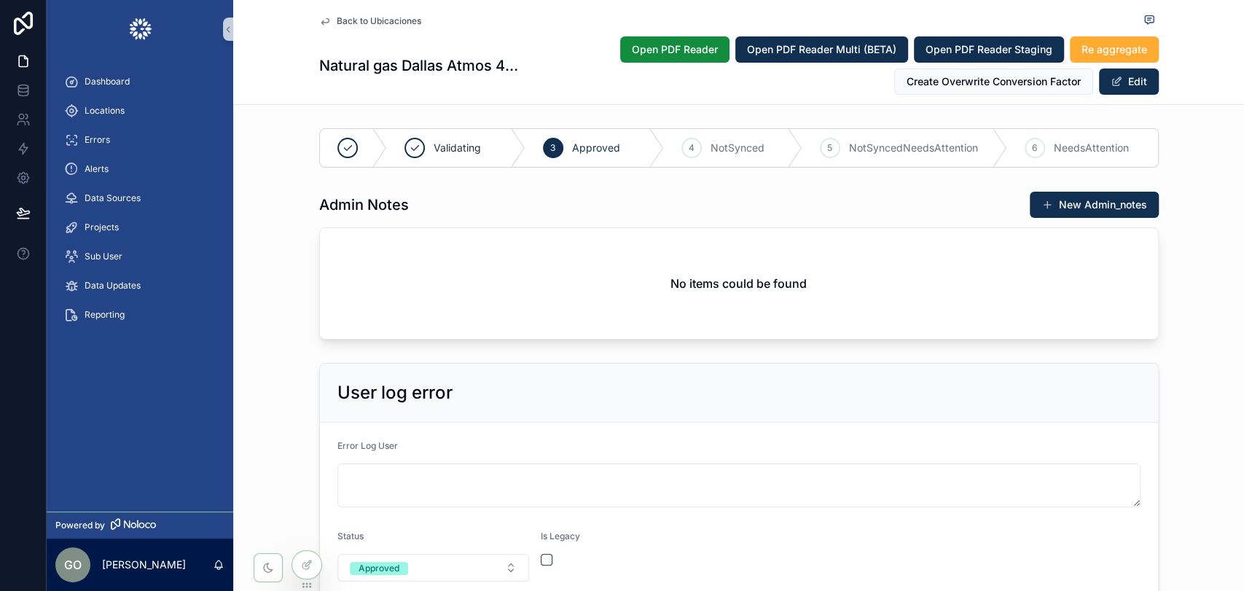
click at [291, 290] on div "Admin Notes New Admin_notes No items could be found" at bounding box center [738, 265] width 1011 height 160
click at [262, 205] on div "Admin Notes New Admin_notes No items could be found" at bounding box center [738, 265] width 1011 height 160
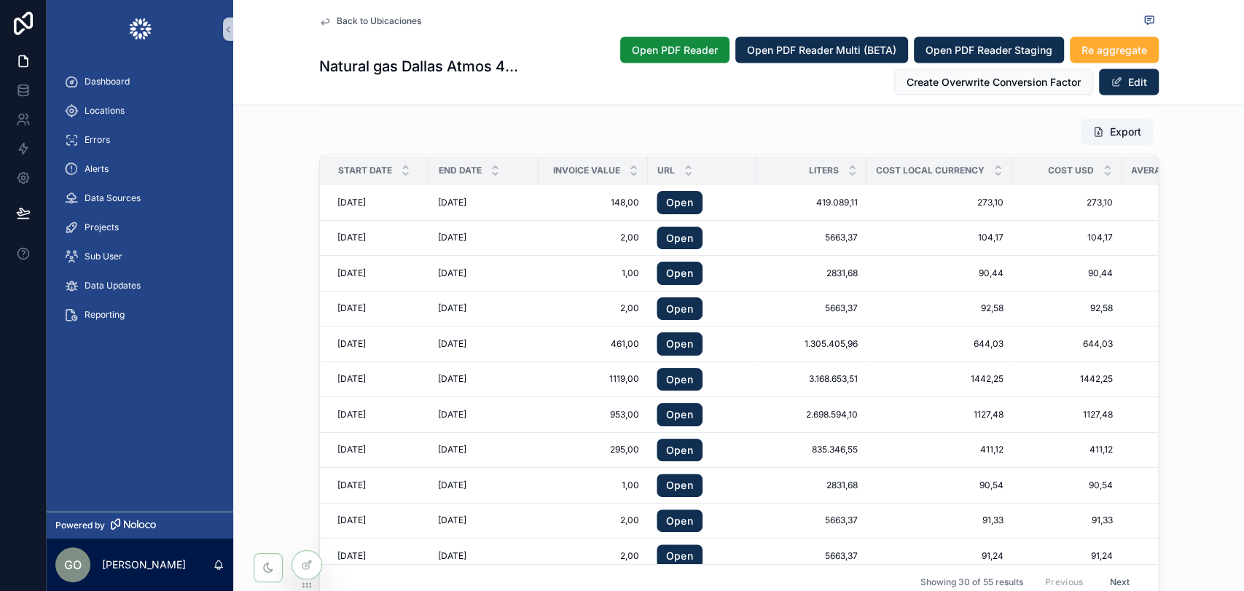
scroll to position [1781, 0]
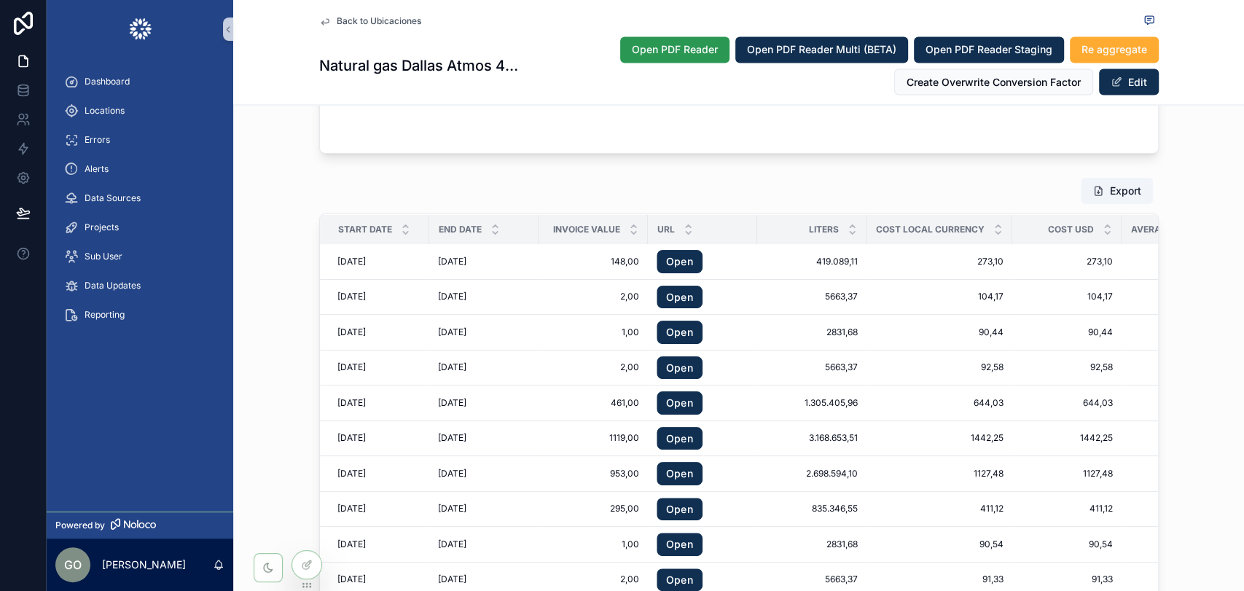
click at [653, 50] on span "Open PDF Reader" at bounding box center [675, 49] width 86 height 15
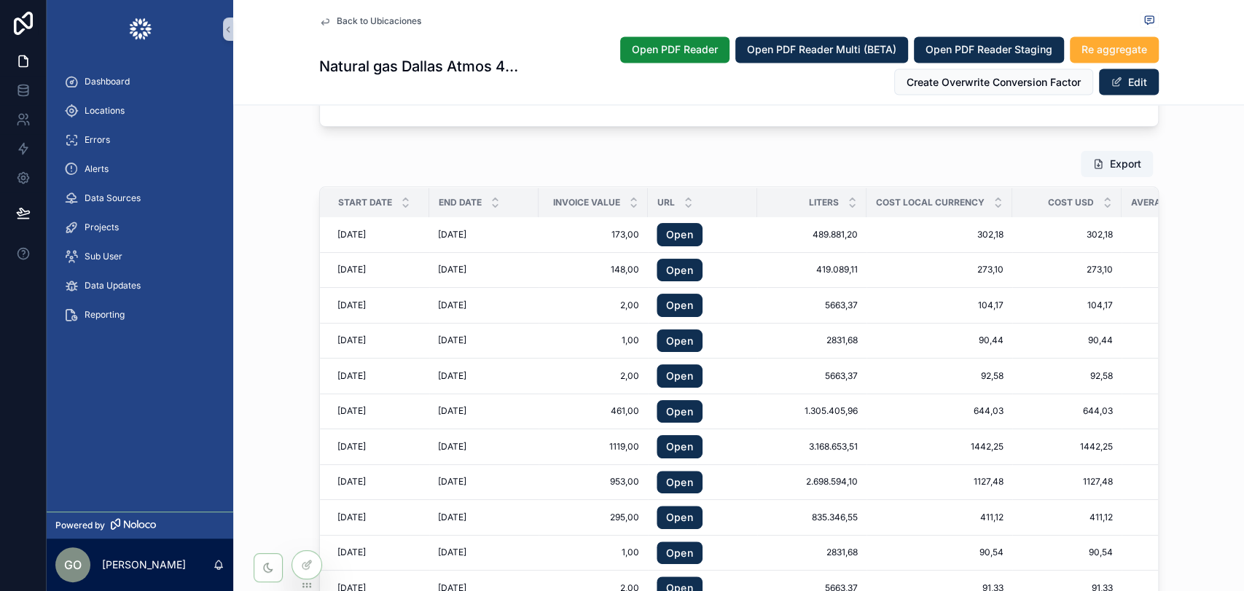
scroll to position [1781, 0]
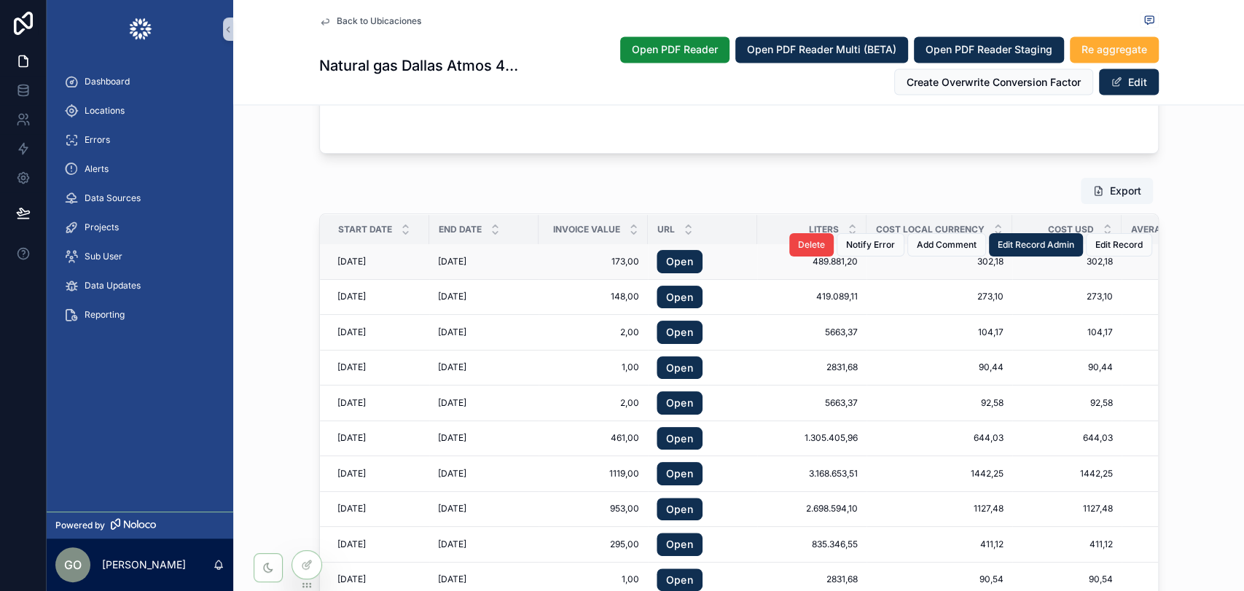
drag, startPoint x: 322, startPoint y: 261, endPoint x: 496, endPoint y: 262, distance: 174.1
drag, startPoint x: 1119, startPoint y: 264, endPoint x: 1062, endPoint y: 262, distance: 56.9
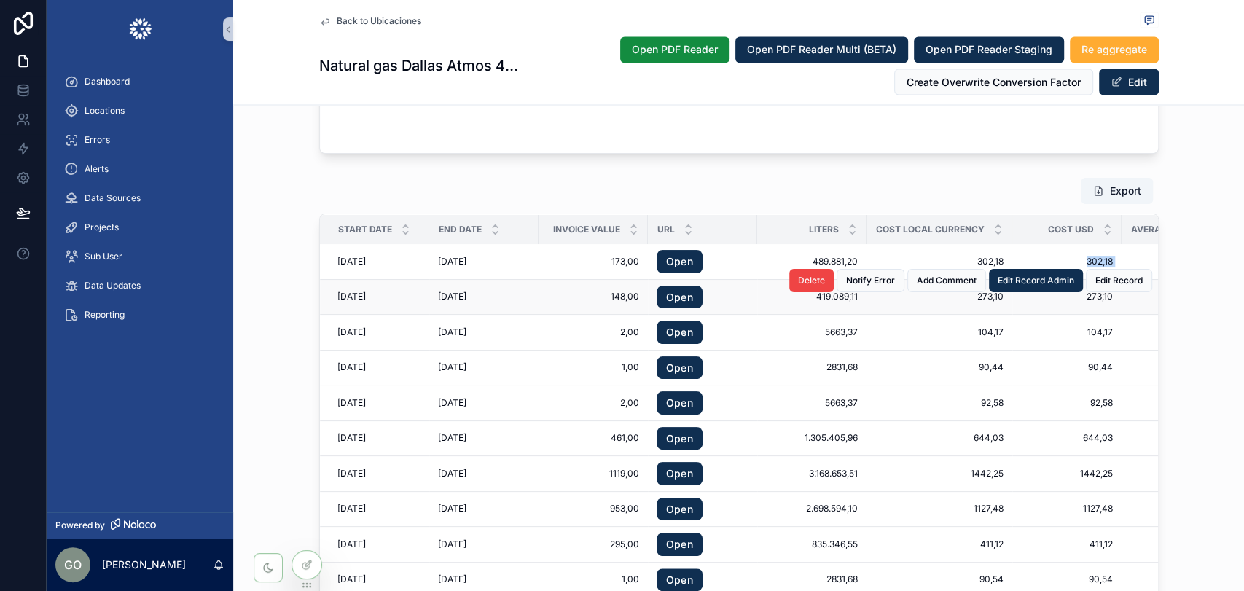
copy div "302,18 302,18"
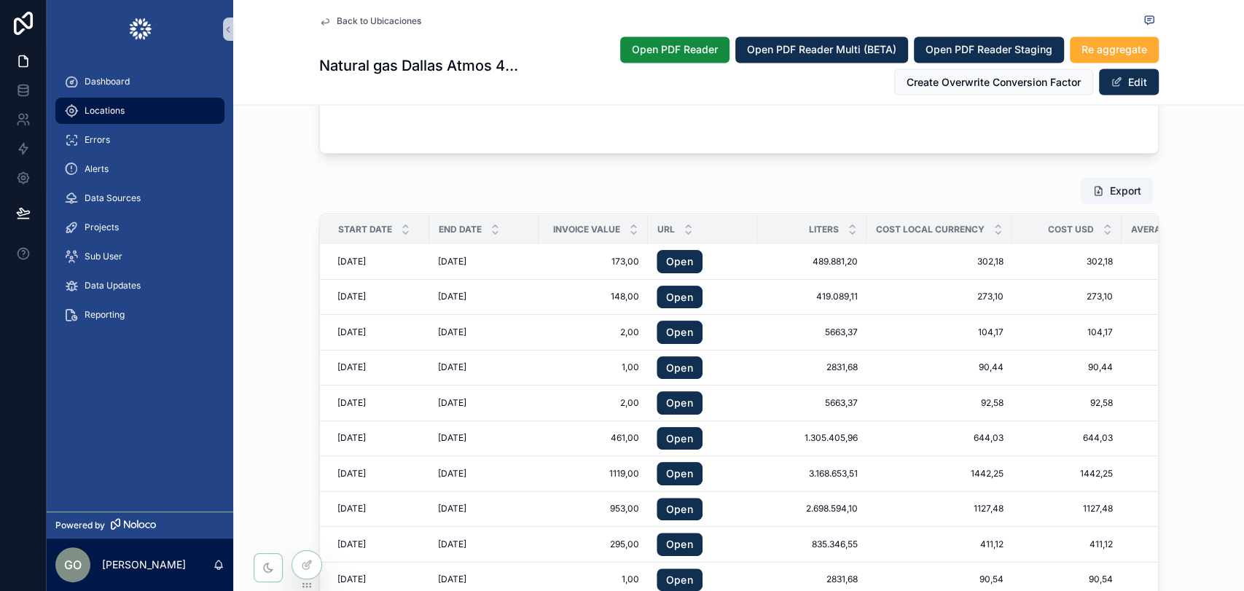
click at [98, 111] on span "Locations" at bounding box center [105, 111] width 40 height 12
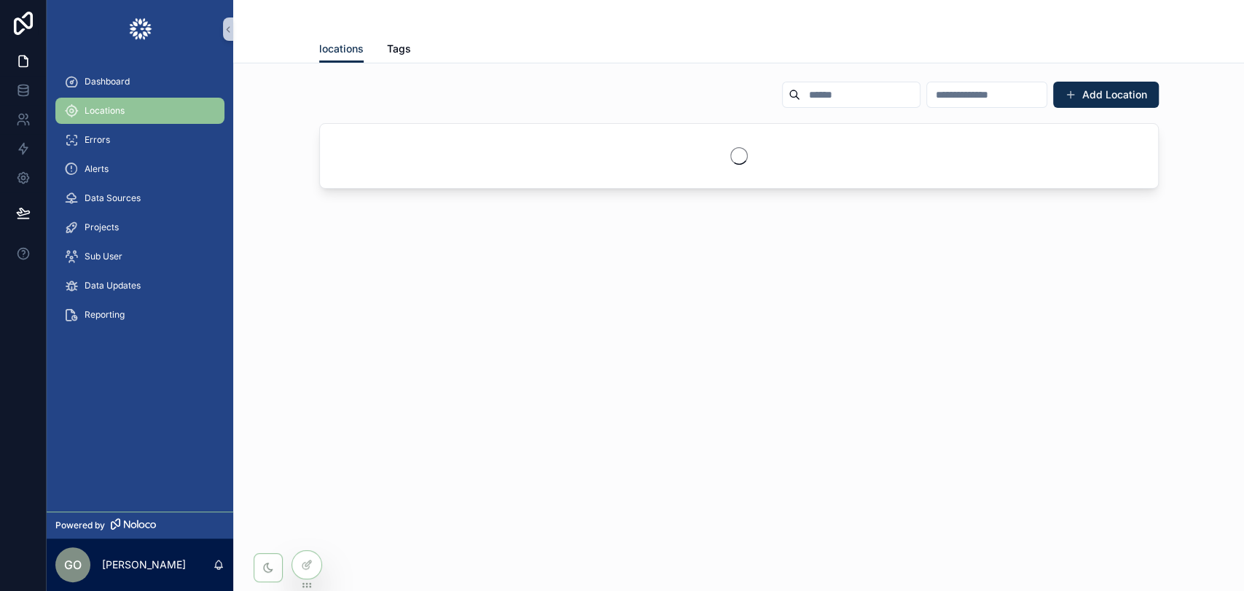
click at [800, 101] on input "scrollable content" at bounding box center [859, 95] width 119 height 20
paste input "**********"
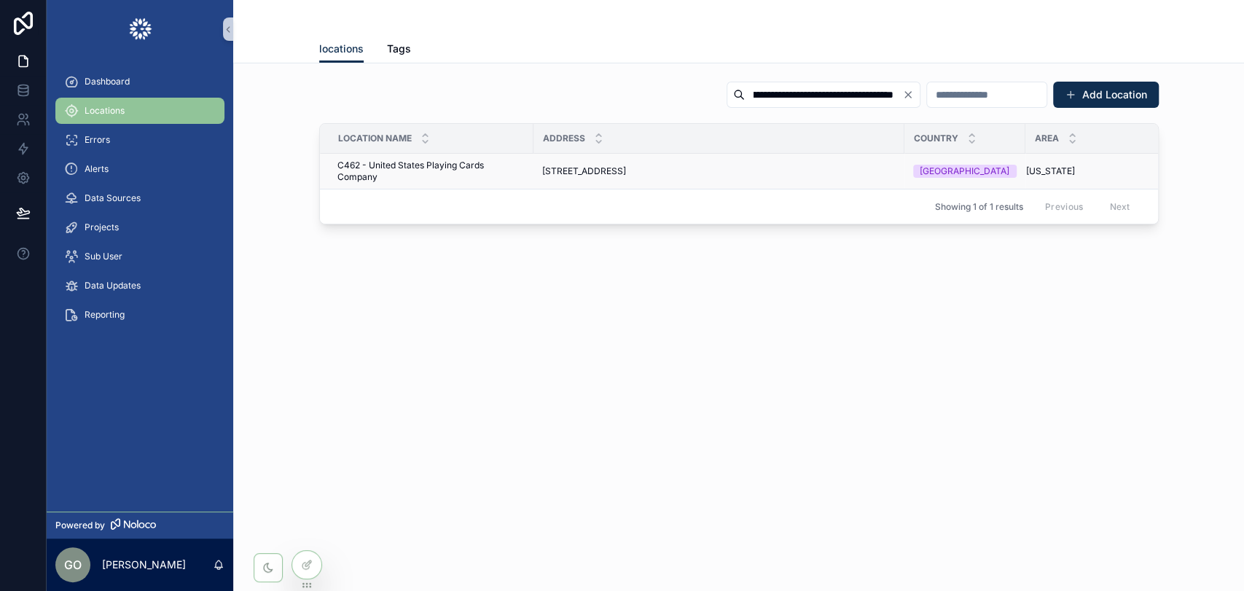
type input "**********"
click at [580, 168] on span "[STREET_ADDRESS]" at bounding box center [584, 171] width 84 height 12
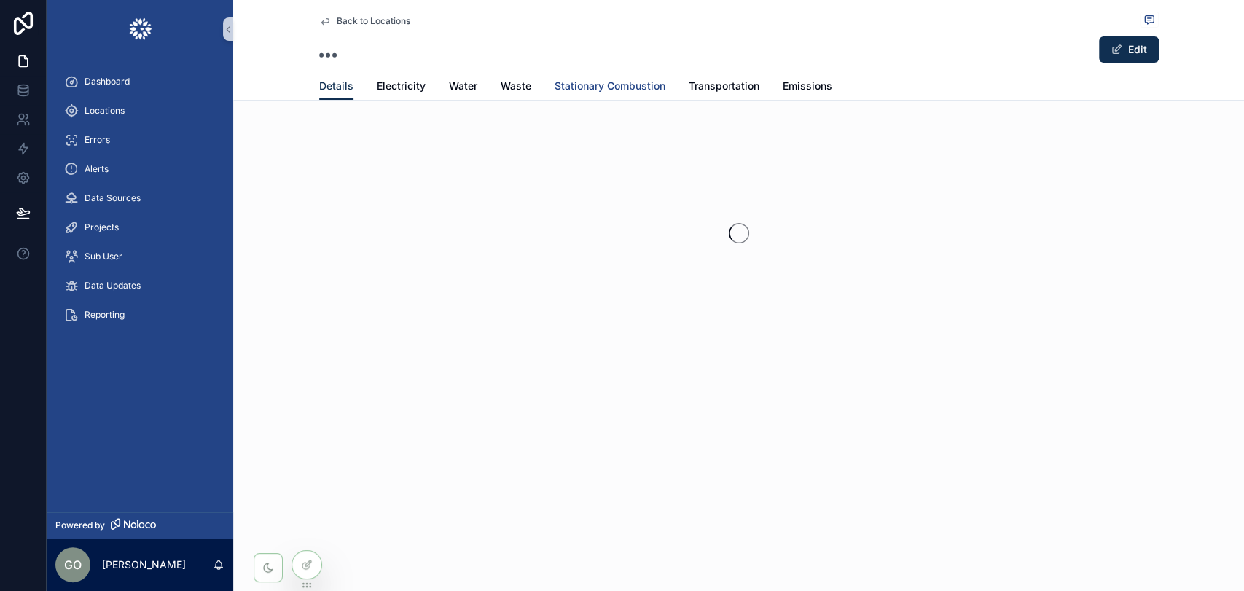
click at [596, 82] on span "Stationary Combustion" at bounding box center [609, 86] width 111 height 15
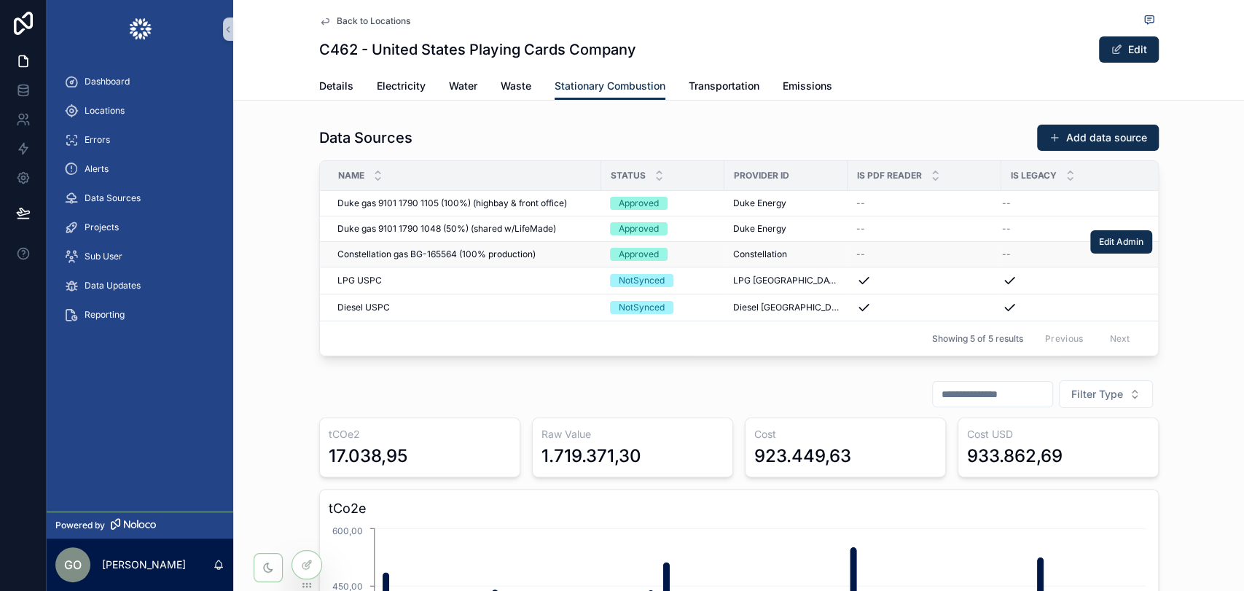
click at [469, 251] on span "Constellation gas BG-165564 (100% production)" at bounding box center [436, 254] width 198 height 12
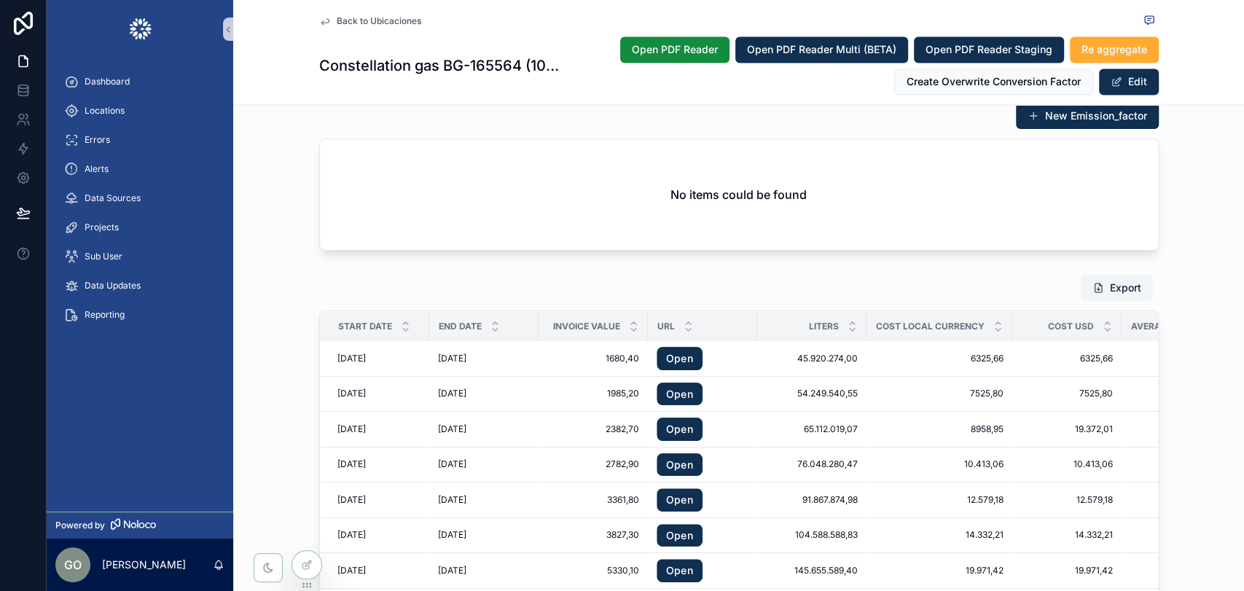
scroll to position [1781, 0]
